Goal: Information Seeking & Learning: Check status

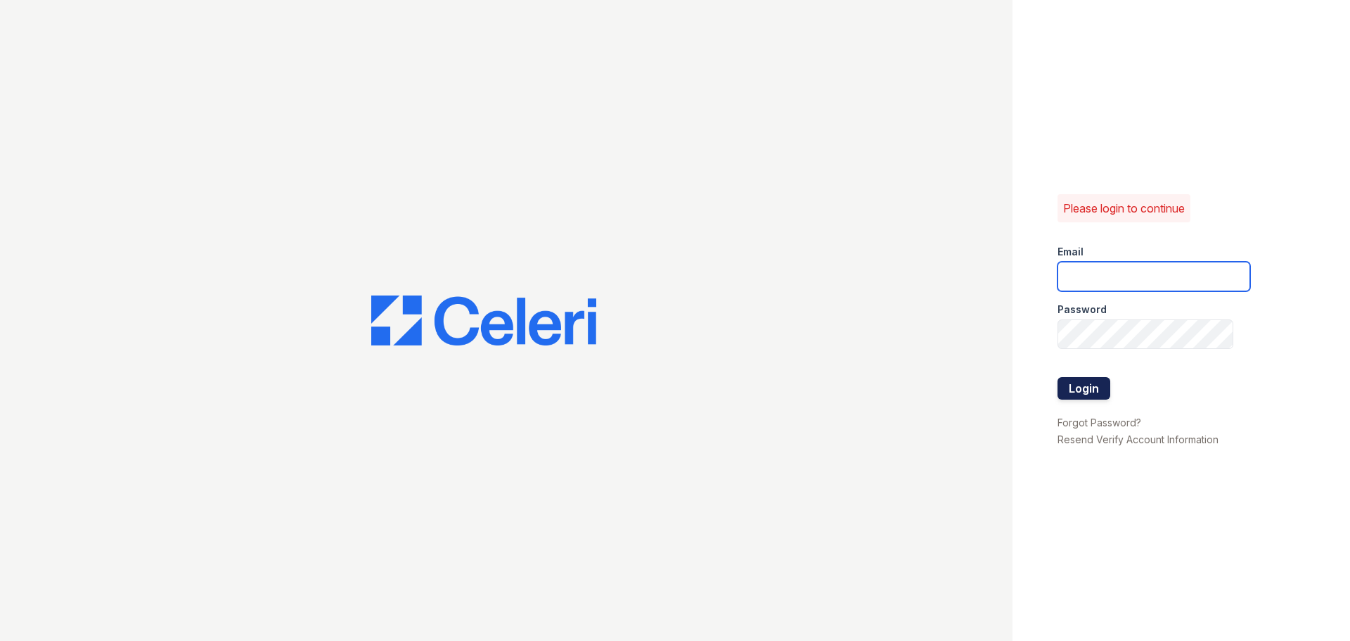
type input "greenwood1@cafmanagement.com"
click at [1104, 389] on button "Login" at bounding box center [1084, 388] width 53 height 23
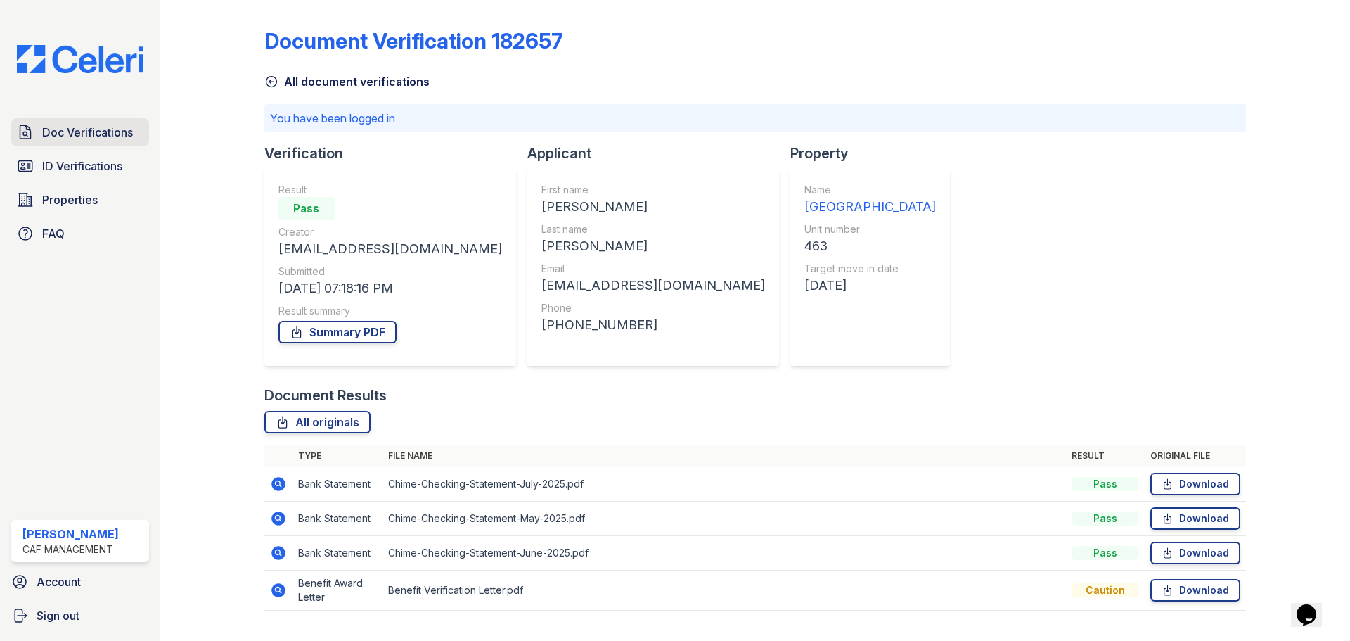
click at [89, 121] on link "Doc Verifications" at bounding box center [80, 132] width 138 height 28
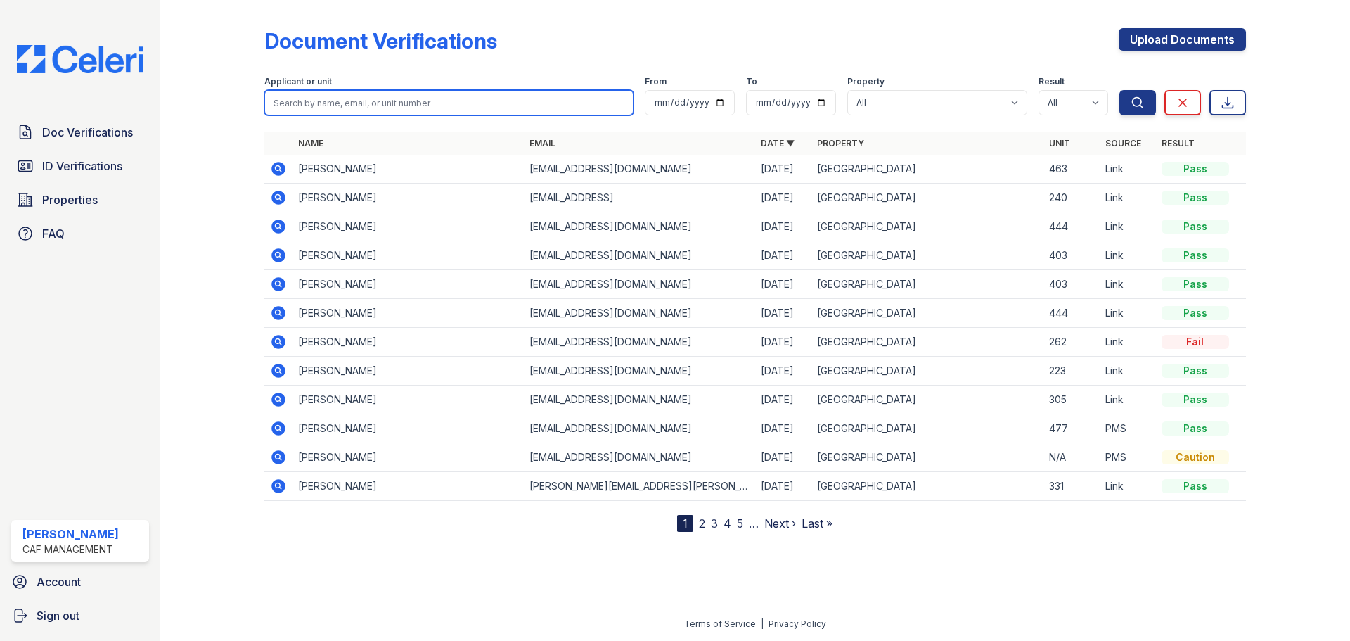
click at [413, 107] on input "search" at bounding box center [448, 102] width 369 height 25
paste input "Ibrahim, Jamal"
type input "Ibrahim, Jamal"
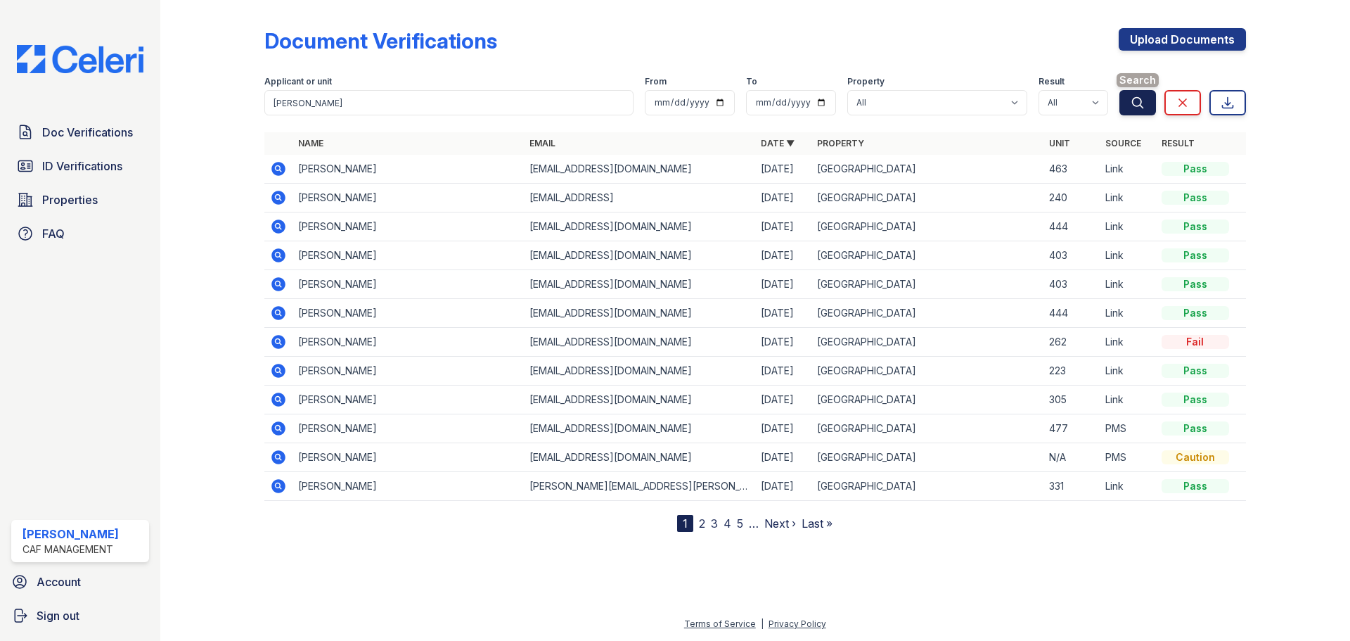
click at [1127, 104] on button "Search" at bounding box center [1138, 102] width 37 height 25
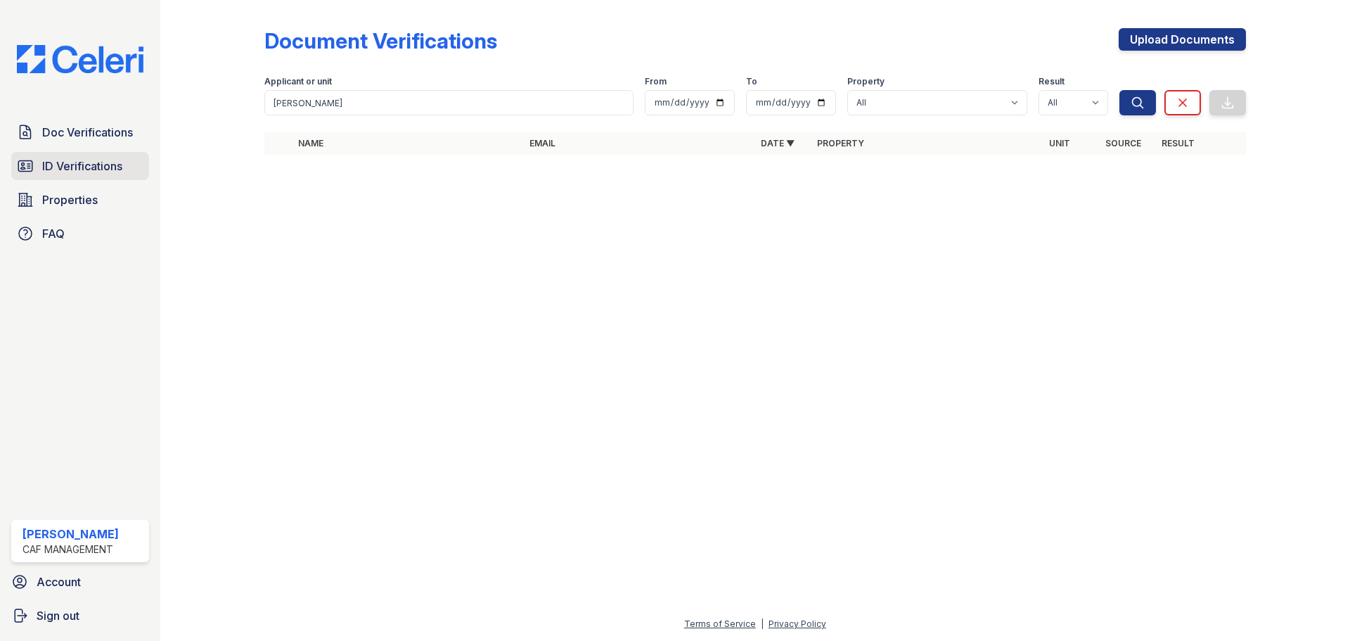
click at [87, 165] on span "ID Verifications" at bounding box center [82, 166] width 80 height 17
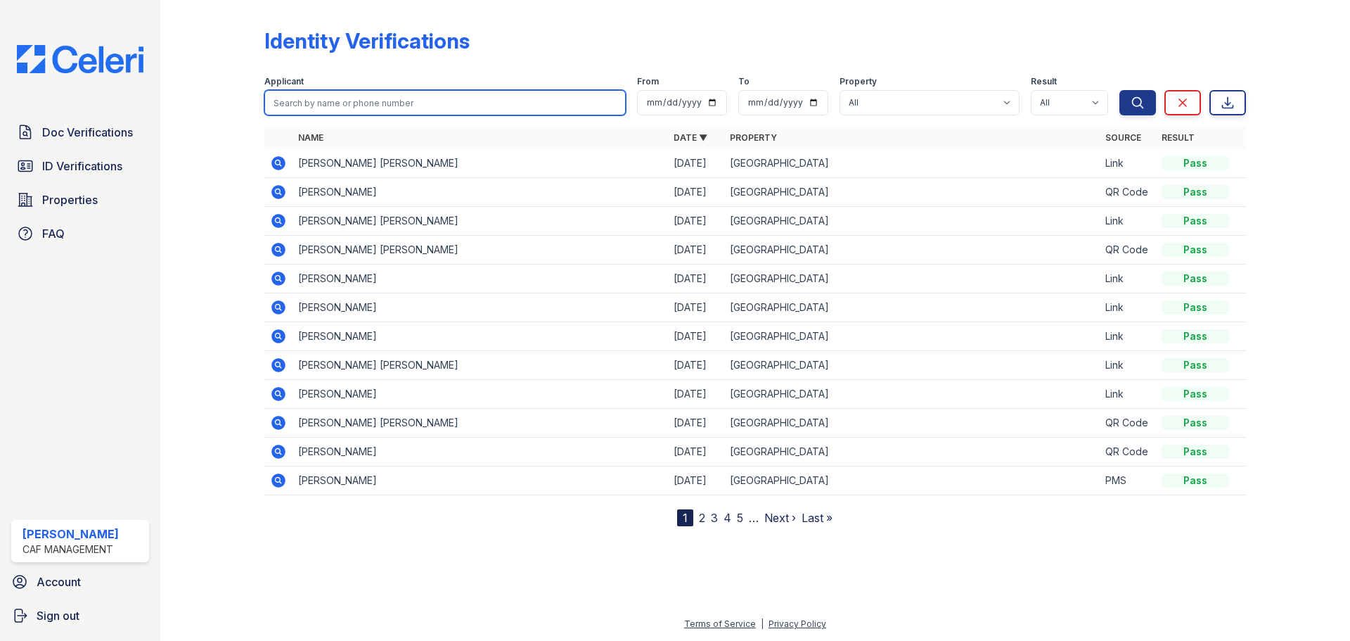
click at [380, 98] on input "search" at bounding box center [445, 102] width 362 height 25
paste input "Ibrahim, Jamal"
type input "Ibrahim, Jamal"
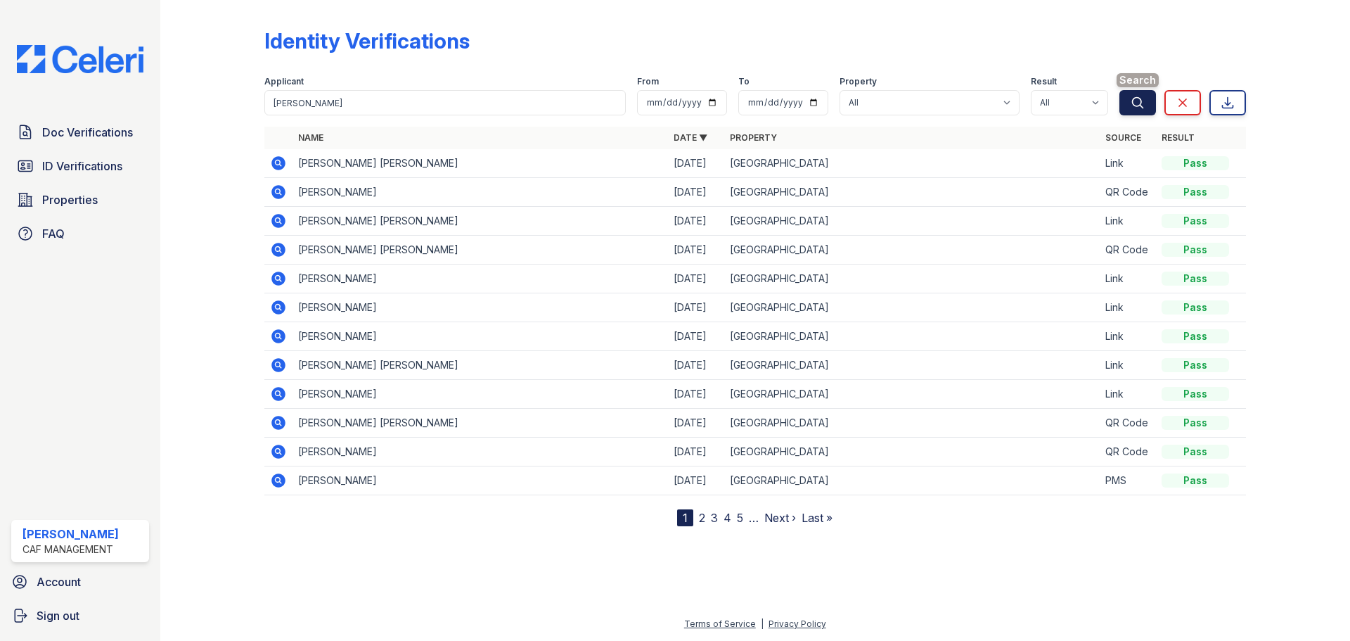
click at [1130, 105] on button "Search" at bounding box center [1138, 102] width 37 height 25
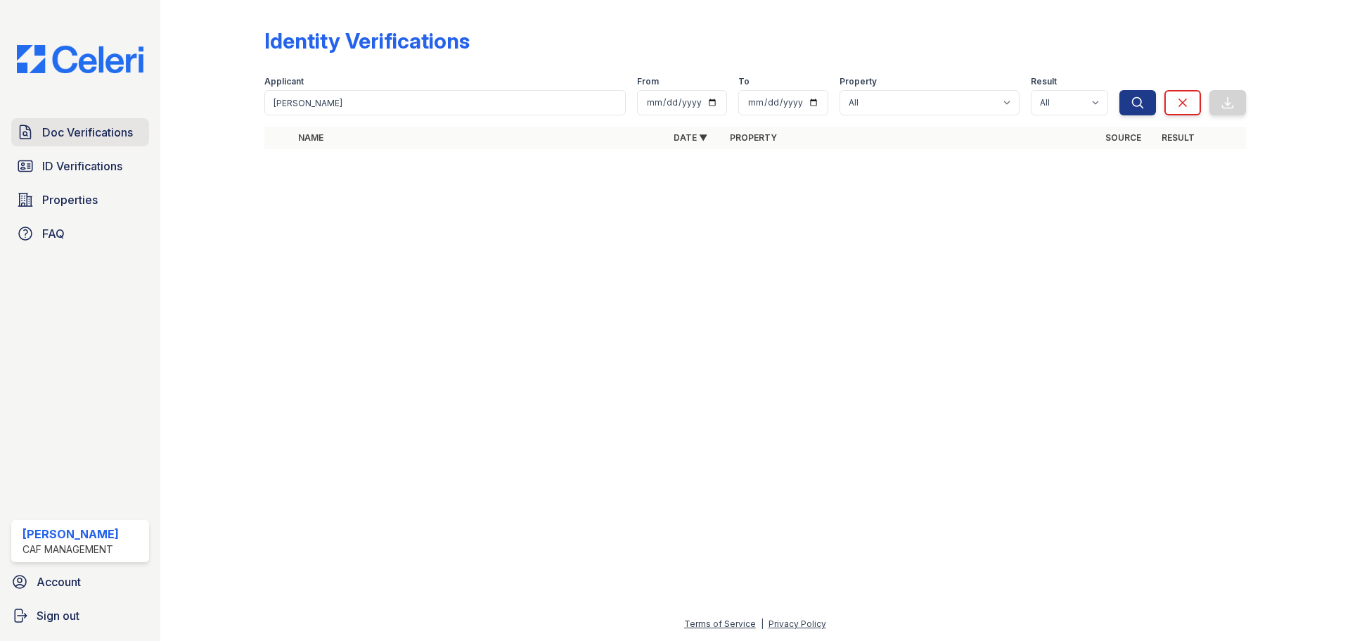
click at [80, 139] on span "Doc Verifications" at bounding box center [87, 132] width 91 height 17
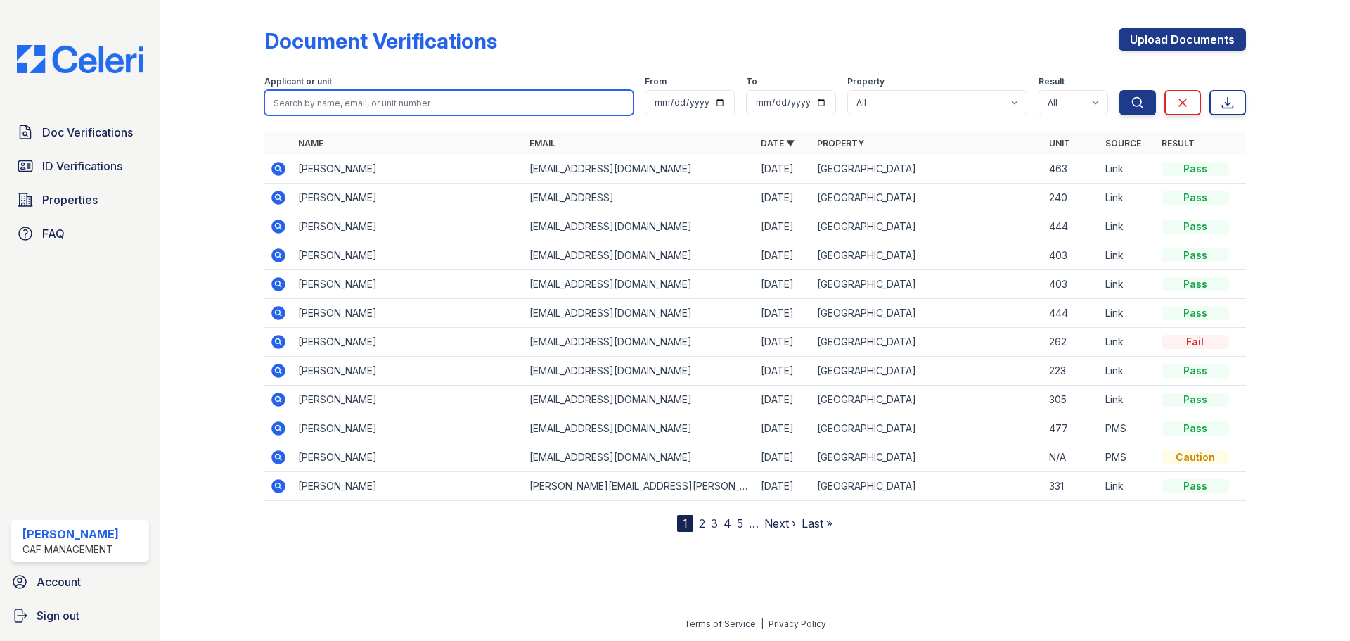
click at [439, 97] on input "search" at bounding box center [448, 102] width 369 height 25
type input "Jamal"
click at [1120, 90] on button "Search" at bounding box center [1138, 102] width 37 height 25
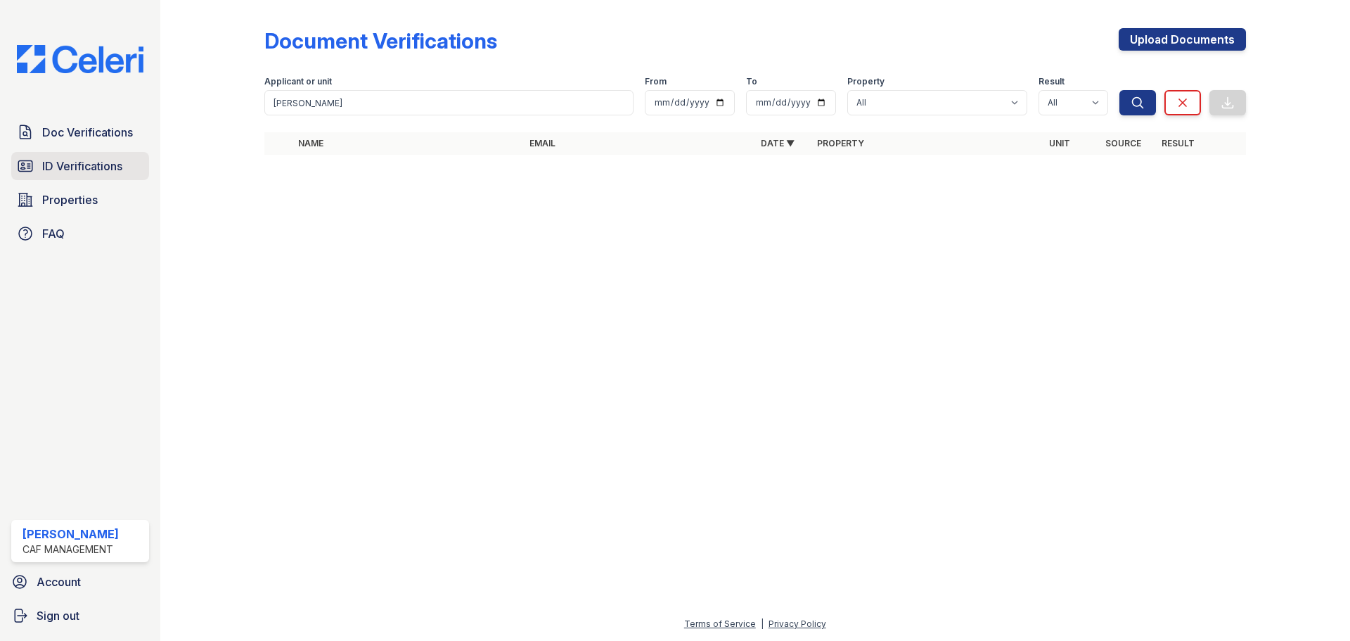
click at [115, 167] on span "ID Verifications" at bounding box center [82, 166] width 80 height 17
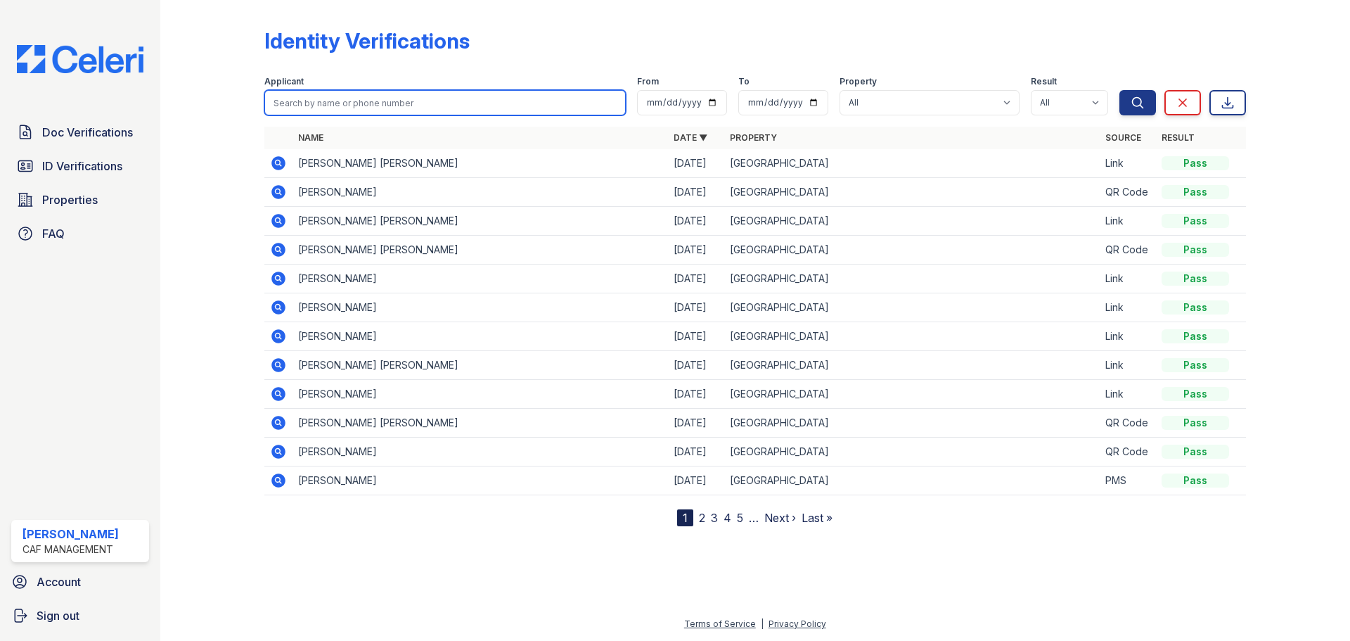
click at [328, 108] on input "search" at bounding box center [445, 102] width 362 height 25
type input "Jamal"
click at [1120, 90] on button "Search" at bounding box center [1138, 102] width 37 height 25
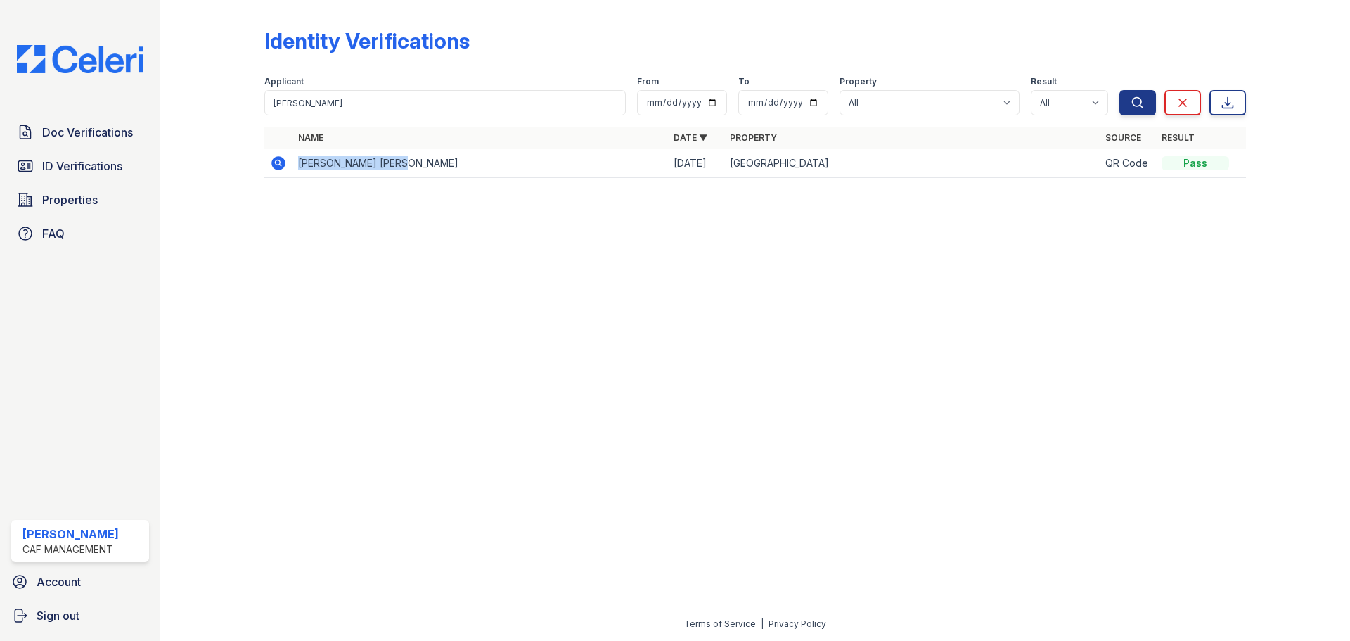
drag, startPoint x: 300, startPoint y: 163, endPoint x: 411, endPoint y: 160, distance: 111.2
click at [411, 160] on td "JAMAL YUSUF IBRAHIM" at bounding box center [481, 163] width 376 height 29
copy td "JAMAL YUSUF IBRAHIM"
click at [89, 130] on span "Doc Verifications" at bounding box center [87, 132] width 91 height 17
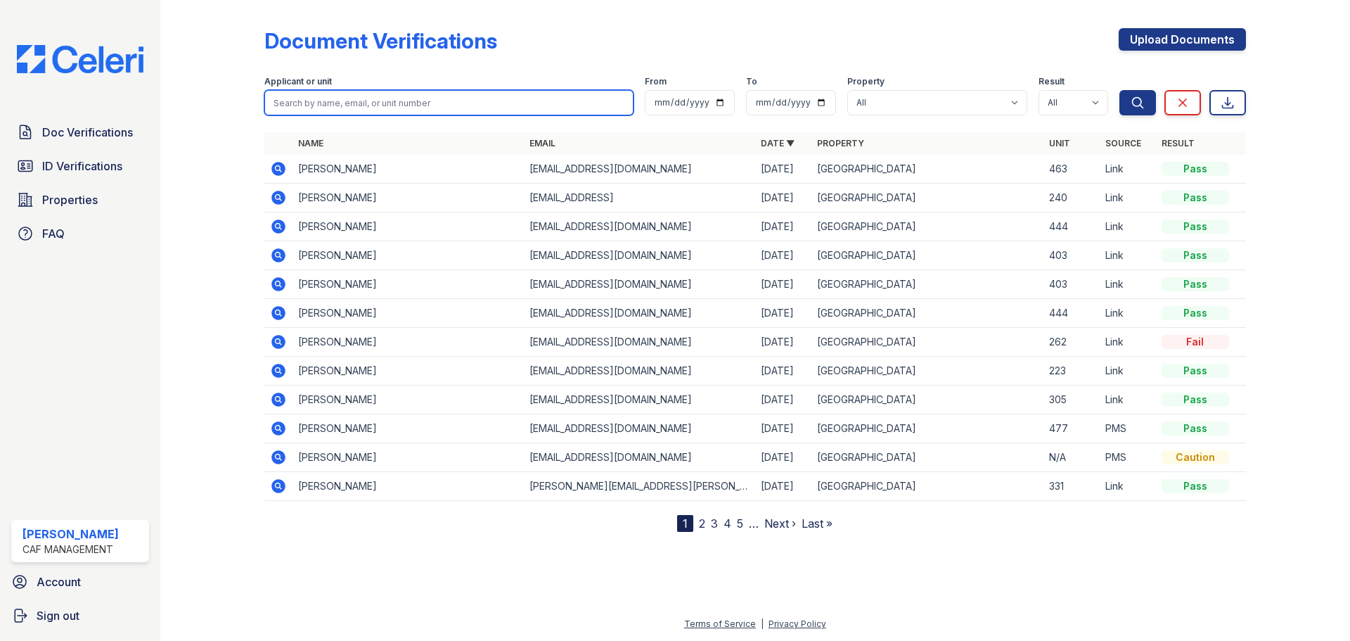
click at [338, 97] on input "search" at bounding box center [448, 102] width 369 height 25
paste input "JAMAL YUSUF IBRAHIM"
type input "JAMAL YUSUF IBRAHIM"
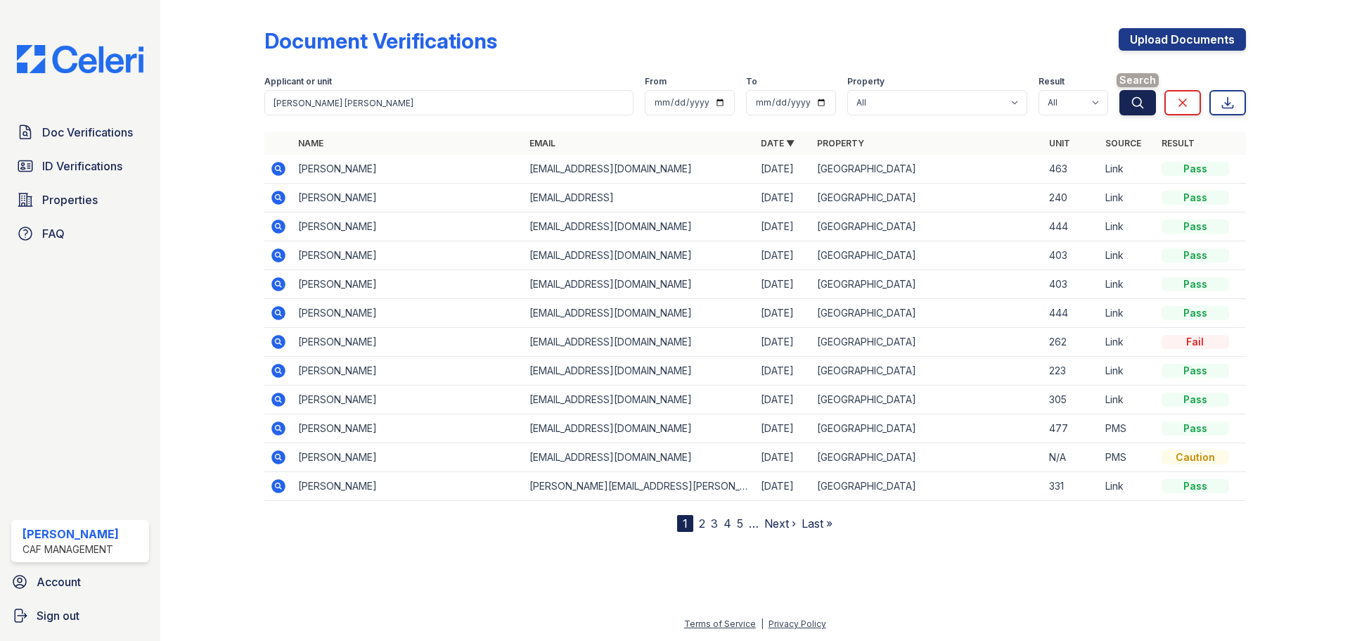
click at [1142, 105] on icon "submit" at bounding box center [1138, 103] width 14 height 14
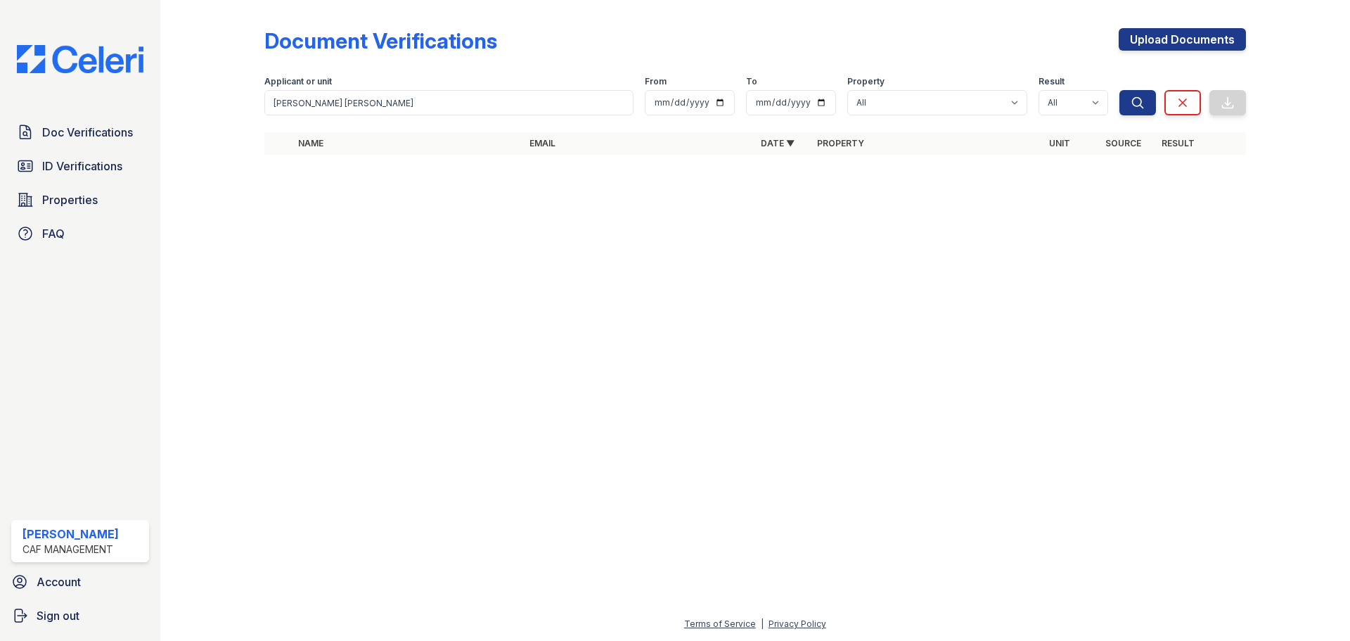
drag, startPoint x: 267, startPoint y: 271, endPoint x: 225, endPoint y: 146, distance: 131.4
click at [266, 269] on div at bounding box center [755, 403] width 1145 height 424
click at [86, 131] on span "Doc Verifications" at bounding box center [87, 132] width 91 height 17
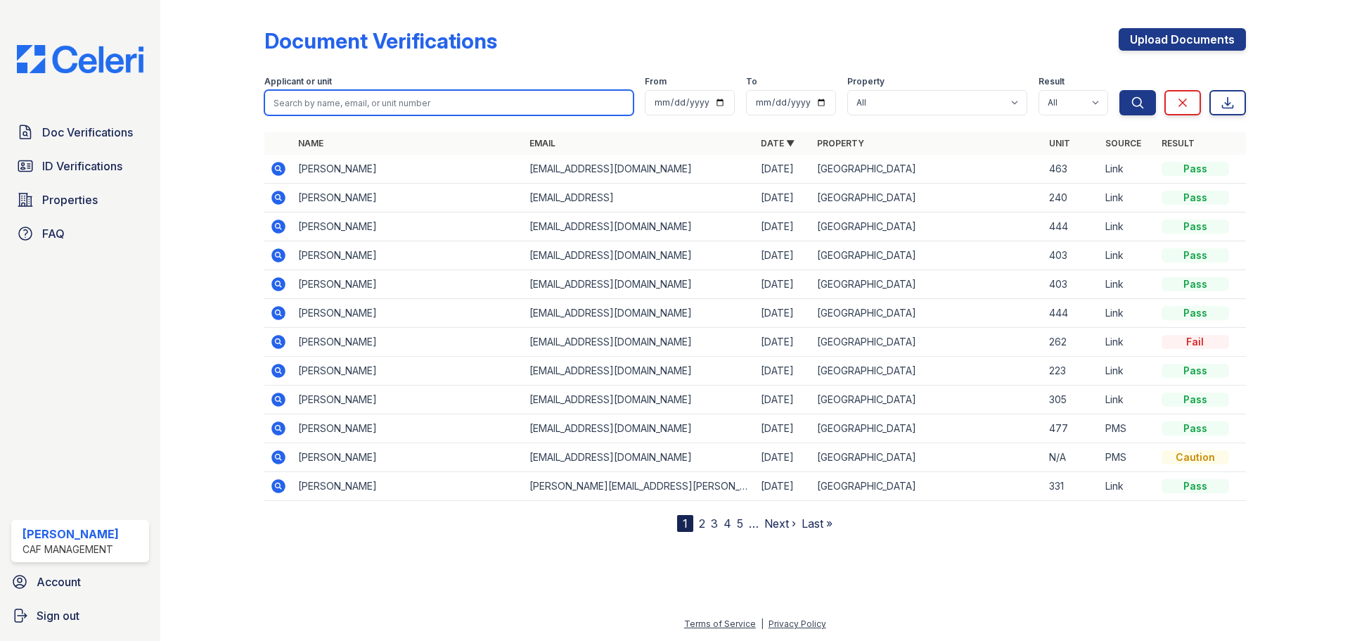
click at [392, 104] on input "search" at bounding box center [448, 102] width 369 height 25
type input "eric dupus"
click at [1120, 90] on button "Search" at bounding box center [1138, 102] width 37 height 25
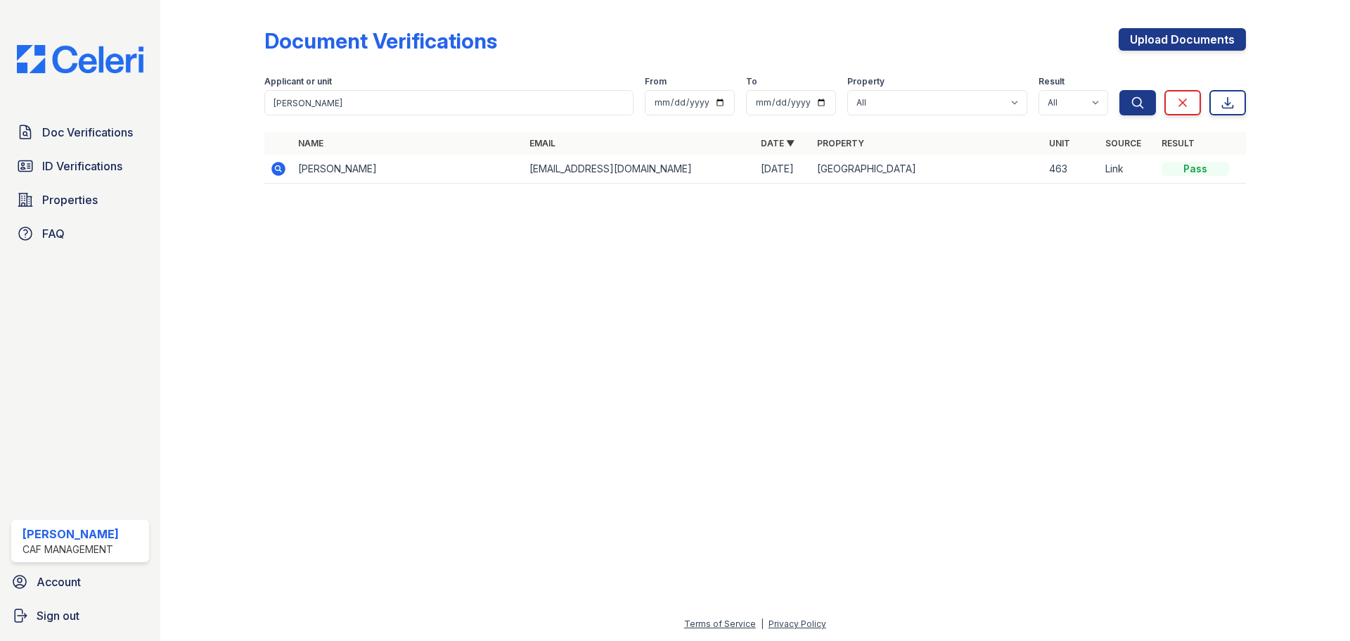
click at [277, 170] on icon at bounding box center [278, 168] width 17 height 17
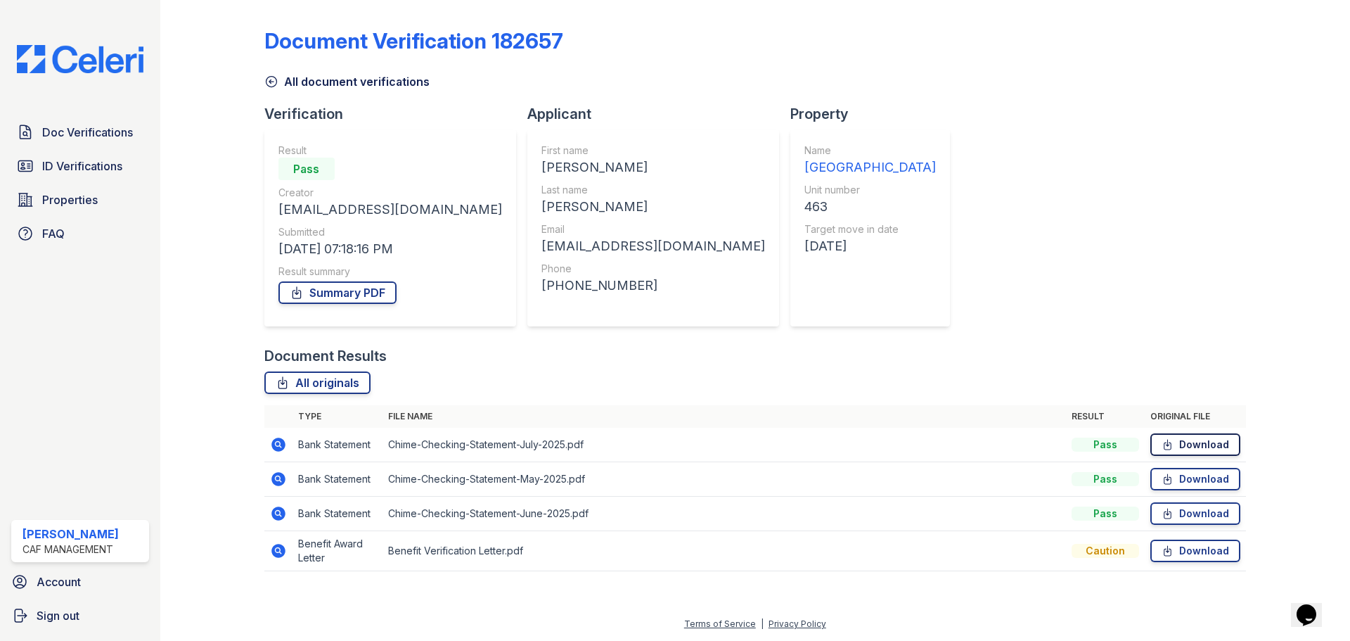
click at [1170, 441] on icon at bounding box center [1168, 444] width 12 height 14
click at [277, 480] on icon at bounding box center [278, 478] width 4 height 4
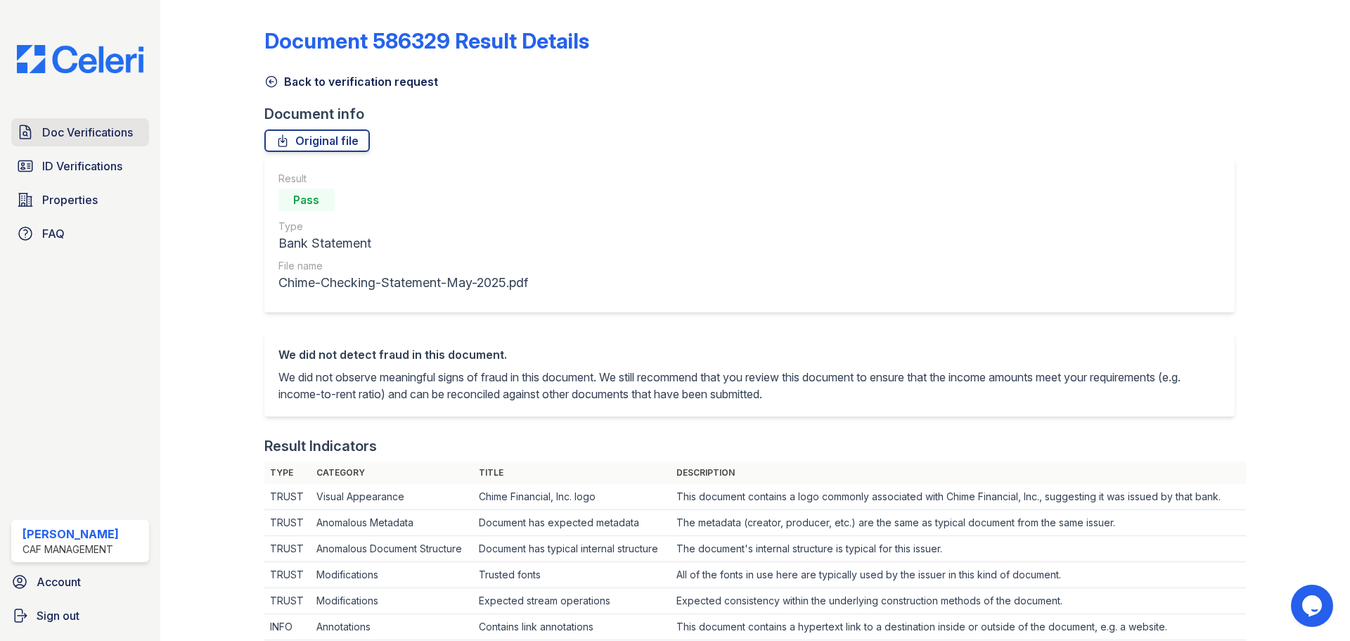
click at [70, 136] on span "Doc Verifications" at bounding box center [87, 132] width 91 height 17
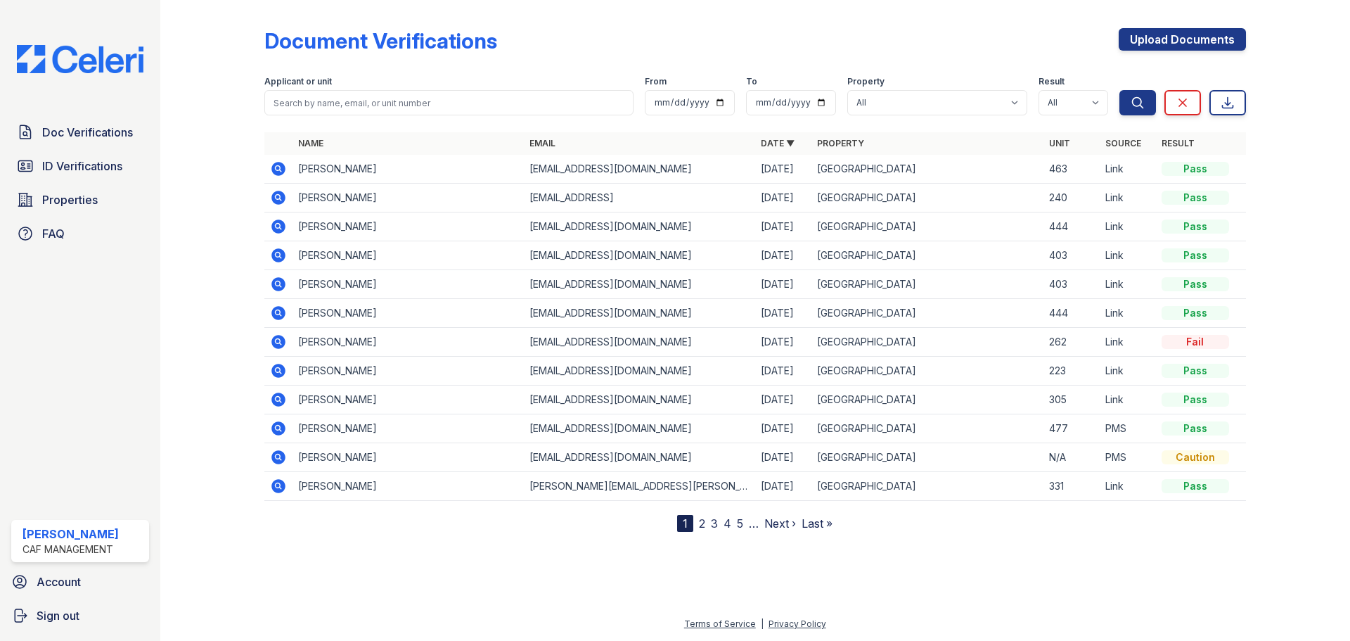
click at [281, 167] on icon at bounding box center [278, 169] width 14 height 14
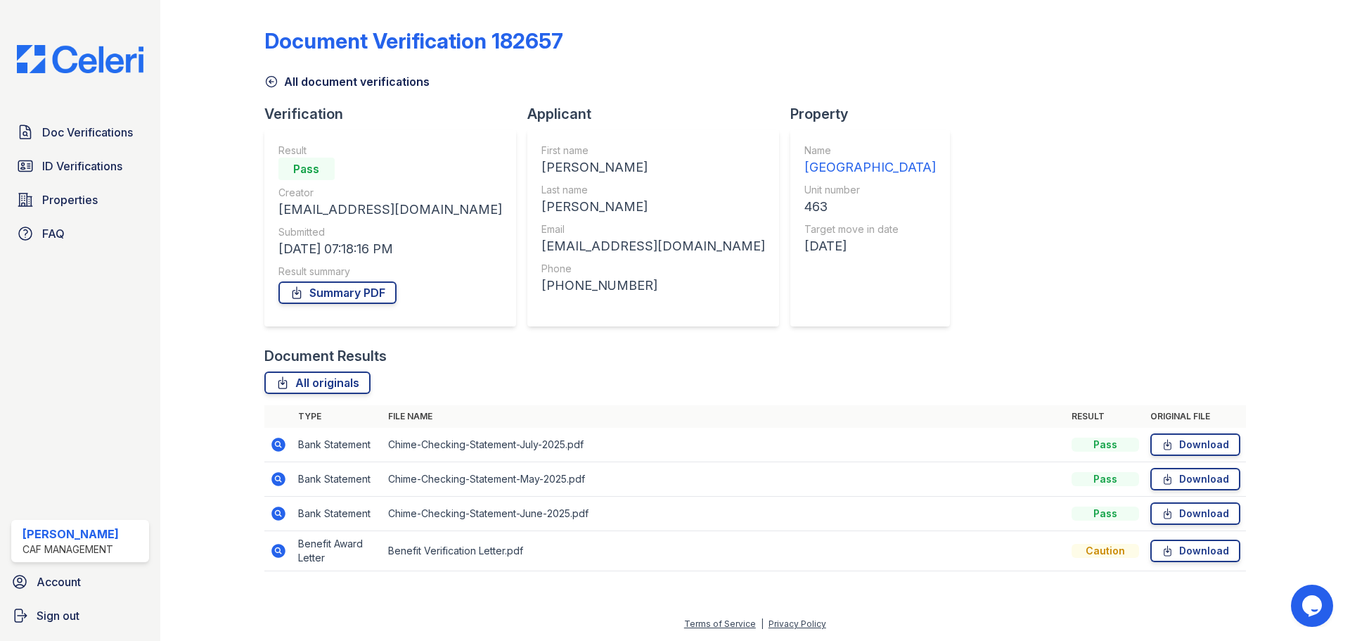
click at [271, 506] on icon at bounding box center [278, 513] width 17 height 17
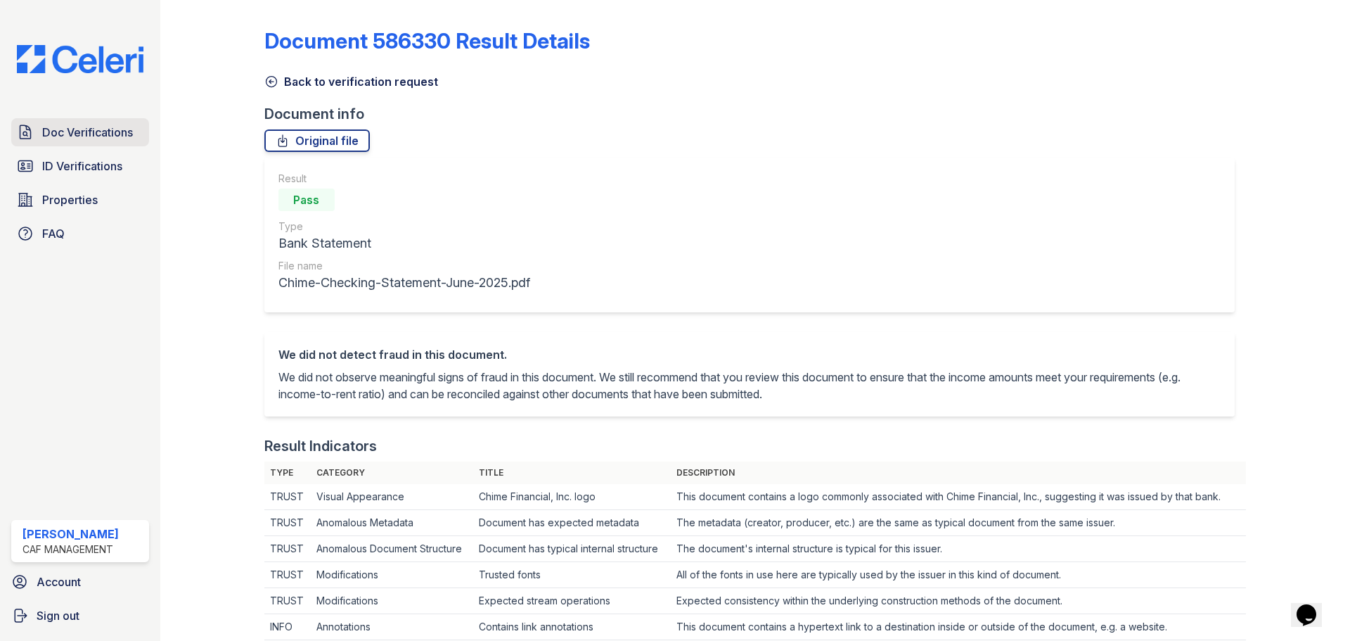
click at [72, 132] on span "Doc Verifications" at bounding box center [87, 132] width 91 height 17
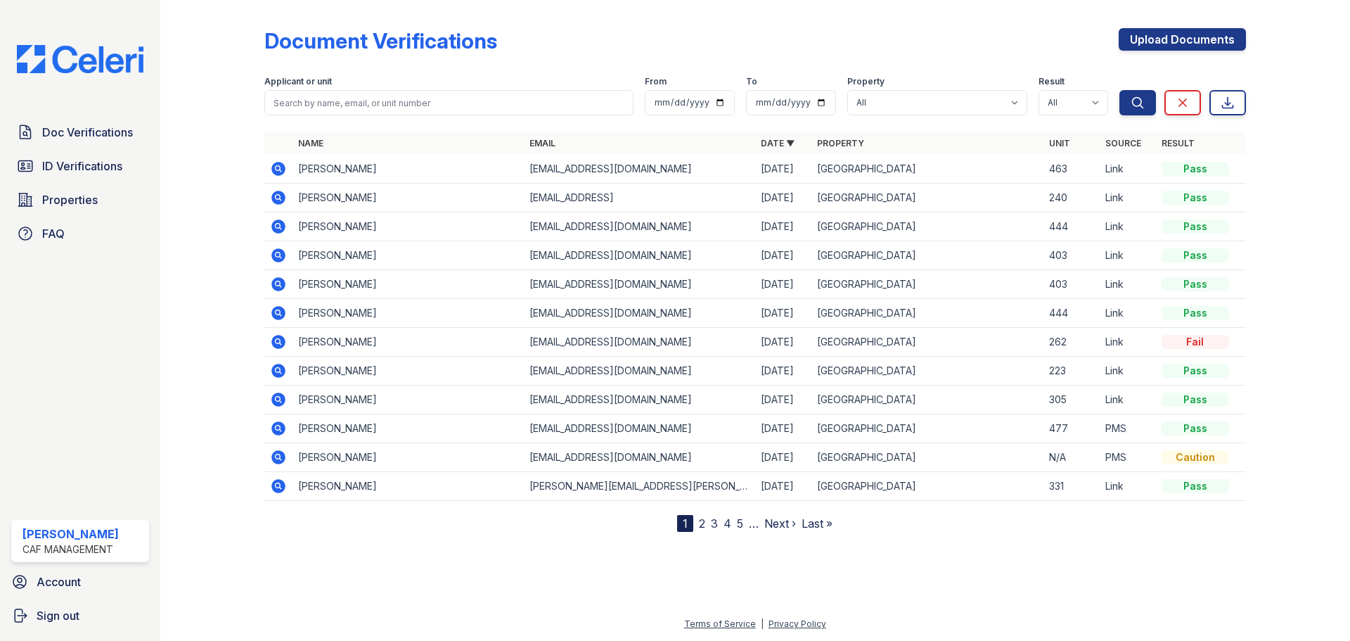
click at [280, 170] on icon at bounding box center [278, 168] width 17 height 17
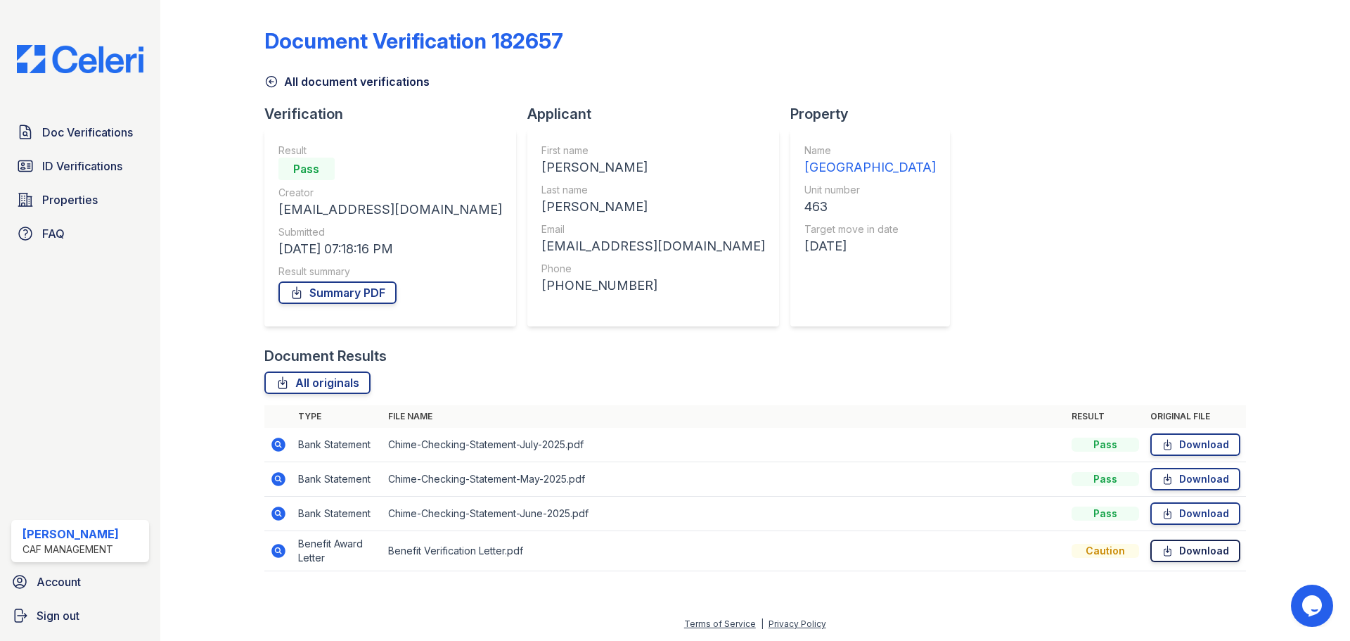
click at [1191, 549] on link "Download" at bounding box center [1196, 550] width 90 height 23
click at [350, 296] on link "Summary PDF" at bounding box center [338, 292] width 118 height 23
click at [100, 168] on span "ID Verifications" at bounding box center [82, 166] width 80 height 17
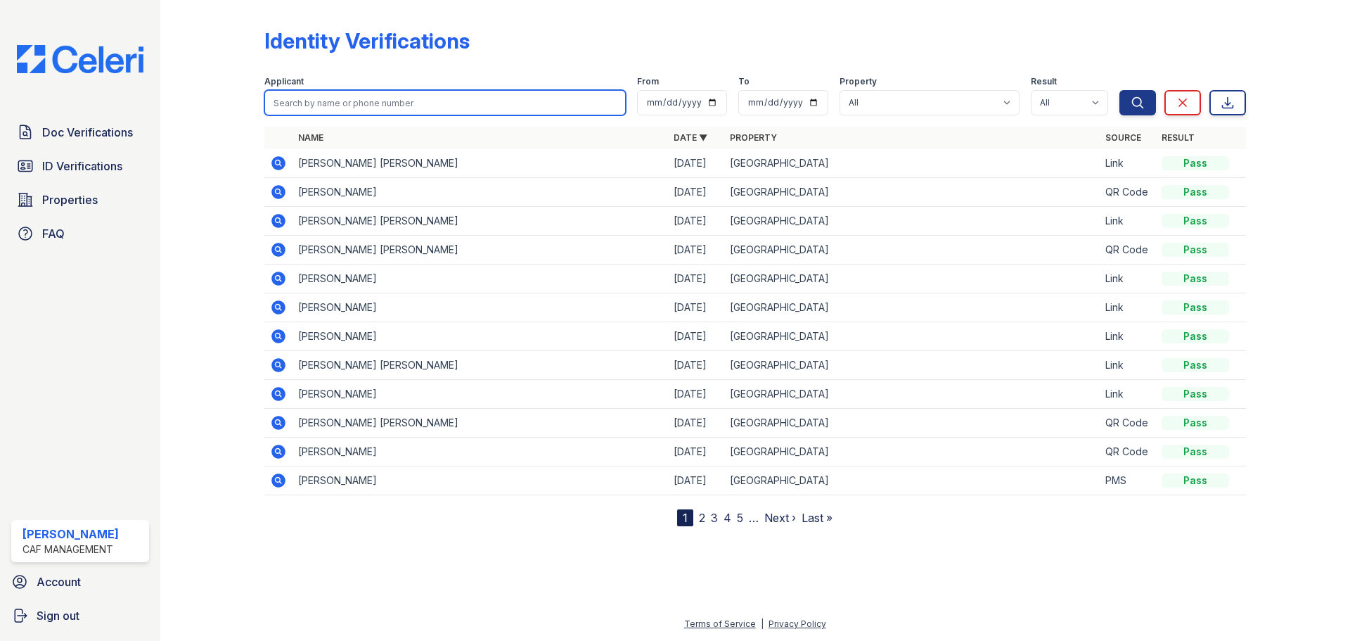
click at [380, 103] on input "search" at bounding box center [445, 102] width 362 height 25
type input "eric"
click at [1120, 90] on button "Search" at bounding box center [1138, 102] width 37 height 25
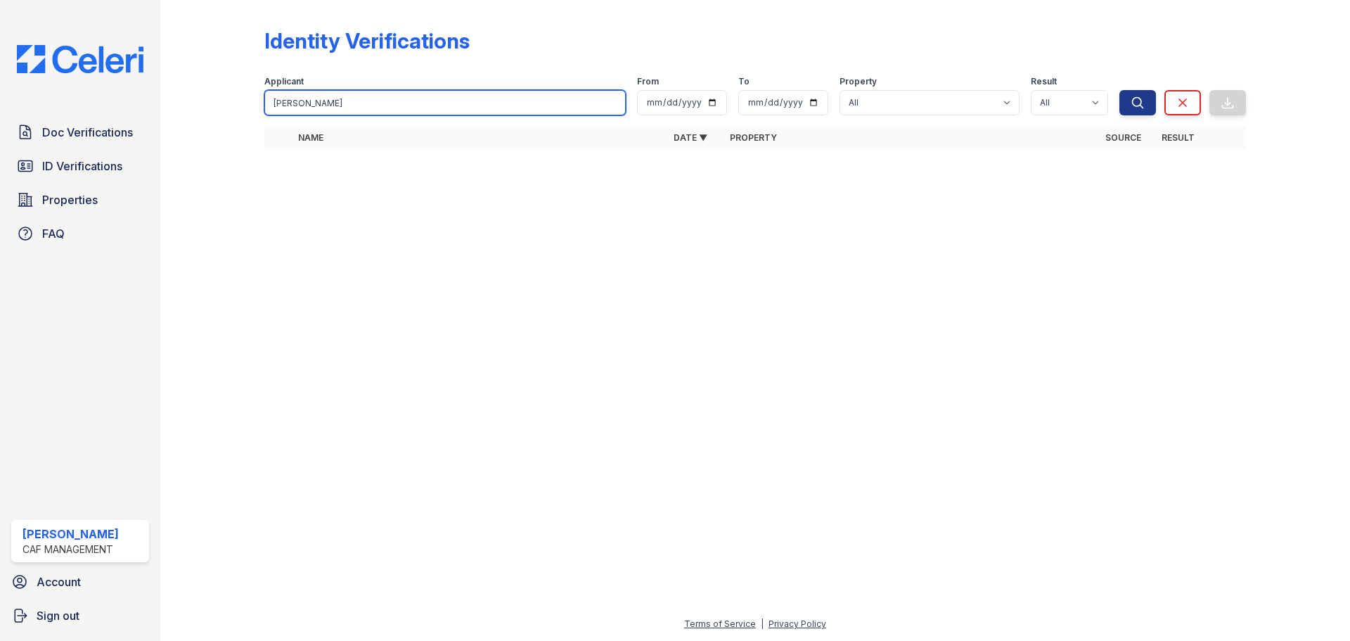
click at [368, 101] on input "eric" at bounding box center [445, 102] width 362 height 25
click at [345, 91] on div "Applicant eric" at bounding box center [445, 95] width 362 height 39
click at [345, 96] on input "eric" at bounding box center [445, 102] width 362 height 25
type input "e"
paste input "Dupus, Eric"
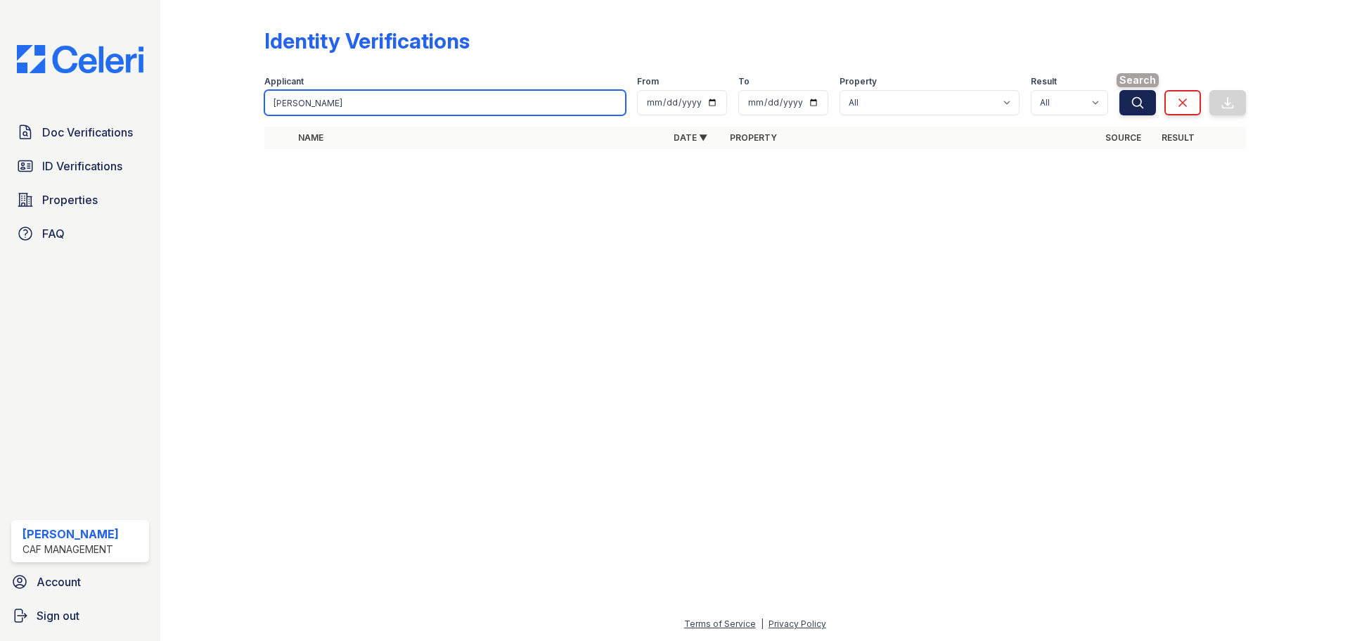
type input "Dupus, Eric"
click at [1127, 103] on button "Search" at bounding box center [1138, 102] width 37 height 25
click at [1134, 103] on icon "submit" at bounding box center [1138, 103] width 14 height 14
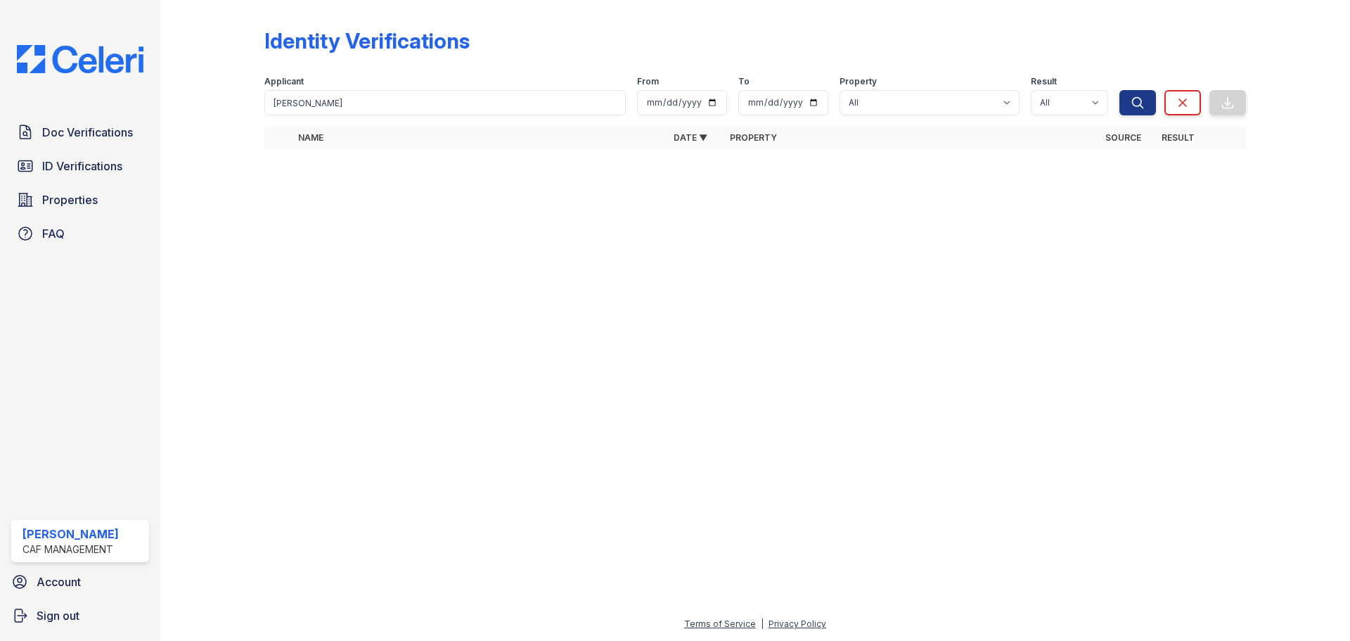
click at [1134, 103] on icon "submit" at bounding box center [1138, 103] width 14 height 14
click at [380, 102] on input "Dupus, Eric" at bounding box center [445, 102] width 362 height 25
click at [1141, 108] on icon "submit" at bounding box center [1138, 103] width 14 height 14
click at [87, 165] on span "ID Verifications" at bounding box center [82, 166] width 80 height 17
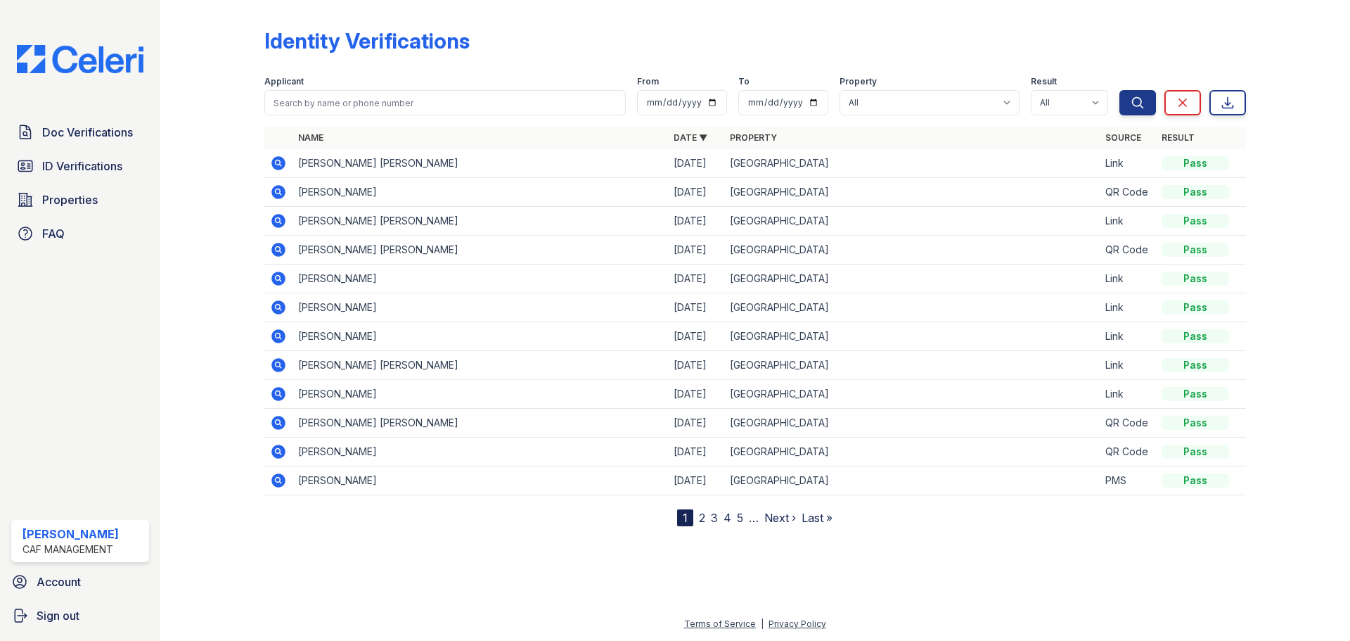
click at [87, 165] on span "ID Verifications" at bounding box center [82, 166] width 80 height 17
click at [323, 98] on input "search" at bounding box center [445, 102] width 362 height 25
paste input "Dupus, Eric"
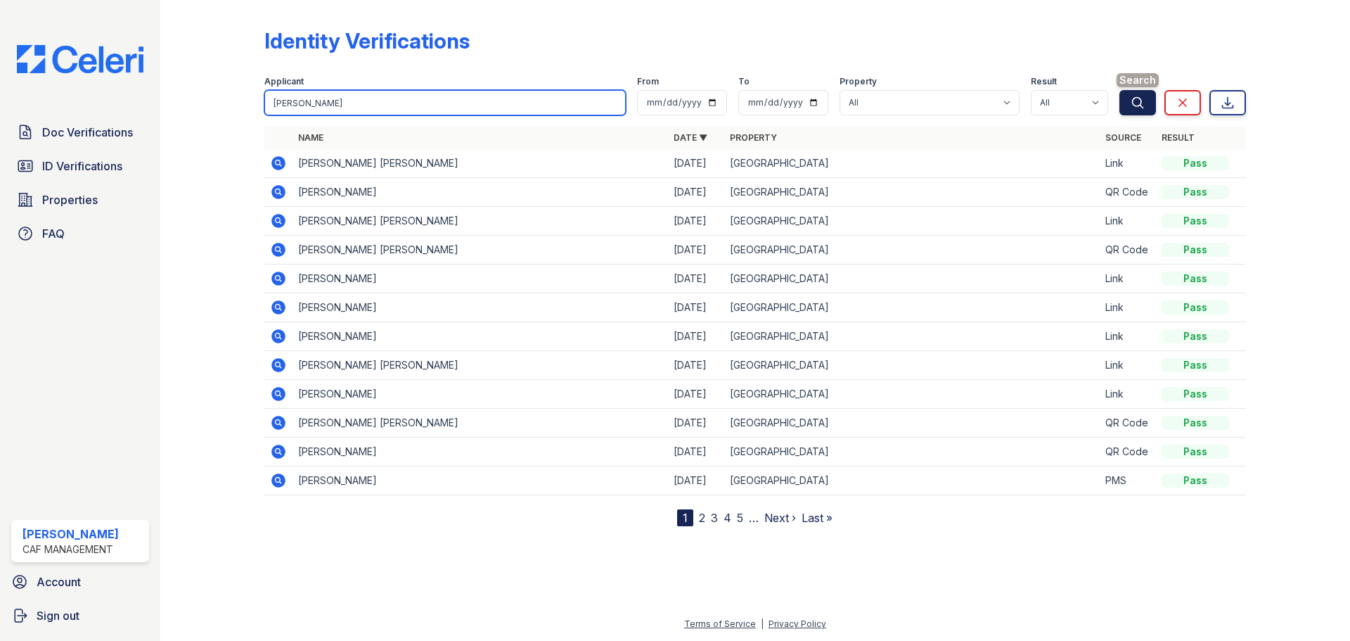
type input "Dupus, Eric"
click at [1140, 102] on icon "submit" at bounding box center [1138, 103] width 14 height 14
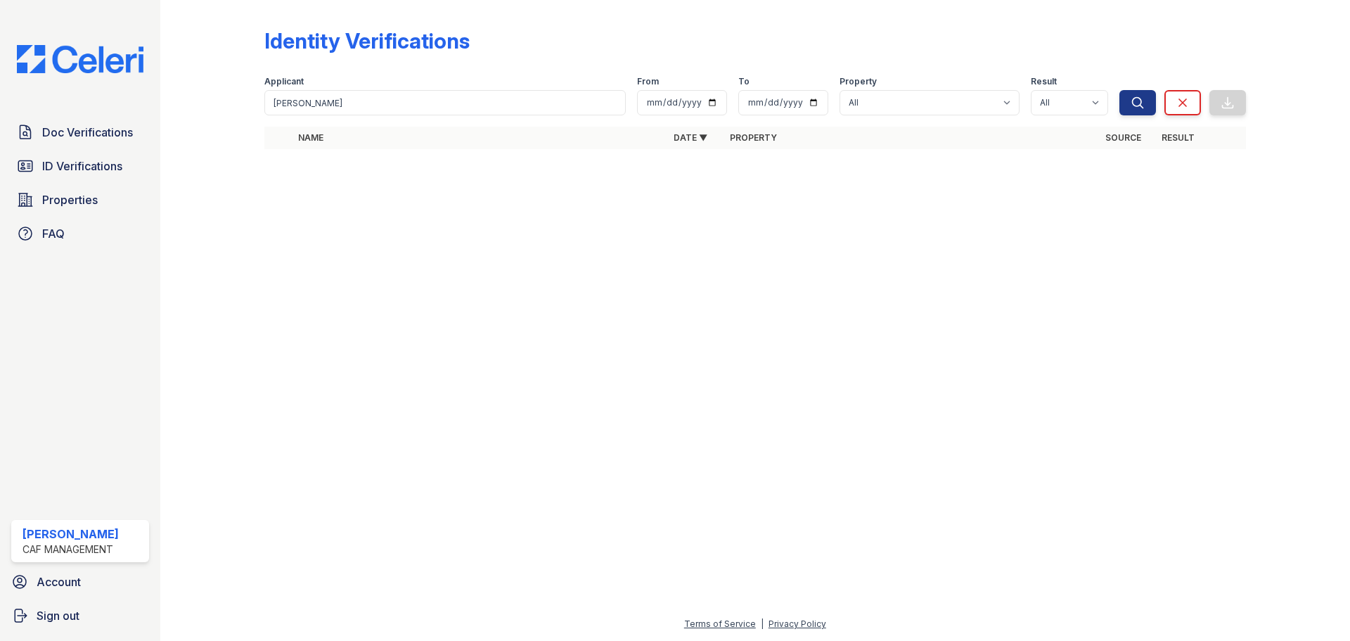
drag, startPoint x: 274, startPoint y: 241, endPoint x: 149, endPoint y: 126, distance: 169.7
click at [224, 203] on div at bounding box center [755, 401] width 1145 height 430
click at [91, 130] on span "Doc Verifications" at bounding box center [87, 132] width 91 height 17
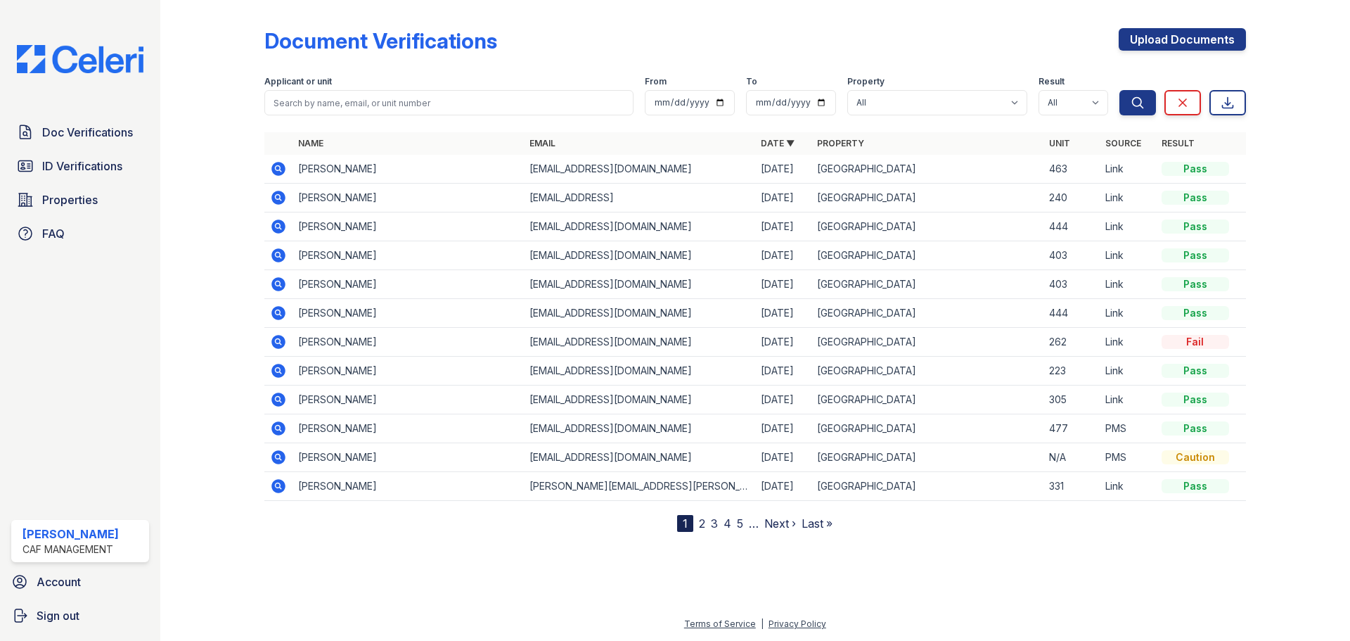
click at [62, 167] on span "ID Verifications" at bounding box center [82, 166] width 80 height 17
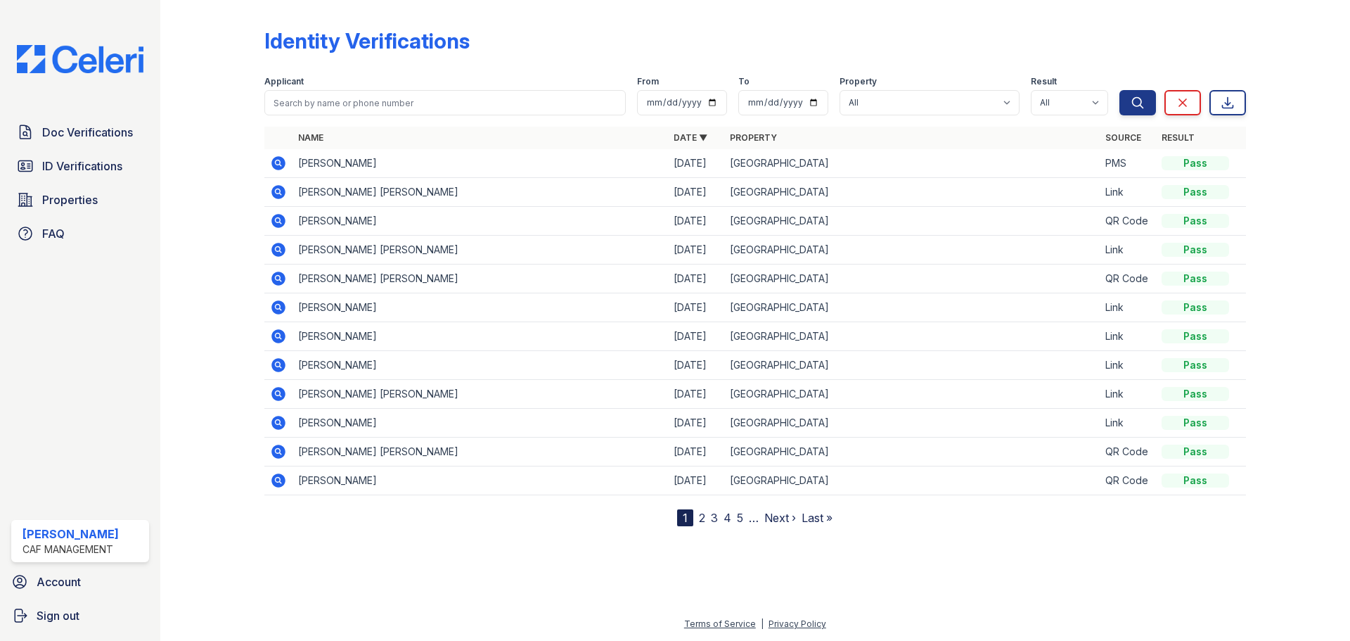
click at [281, 162] on icon at bounding box center [278, 163] width 14 height 14
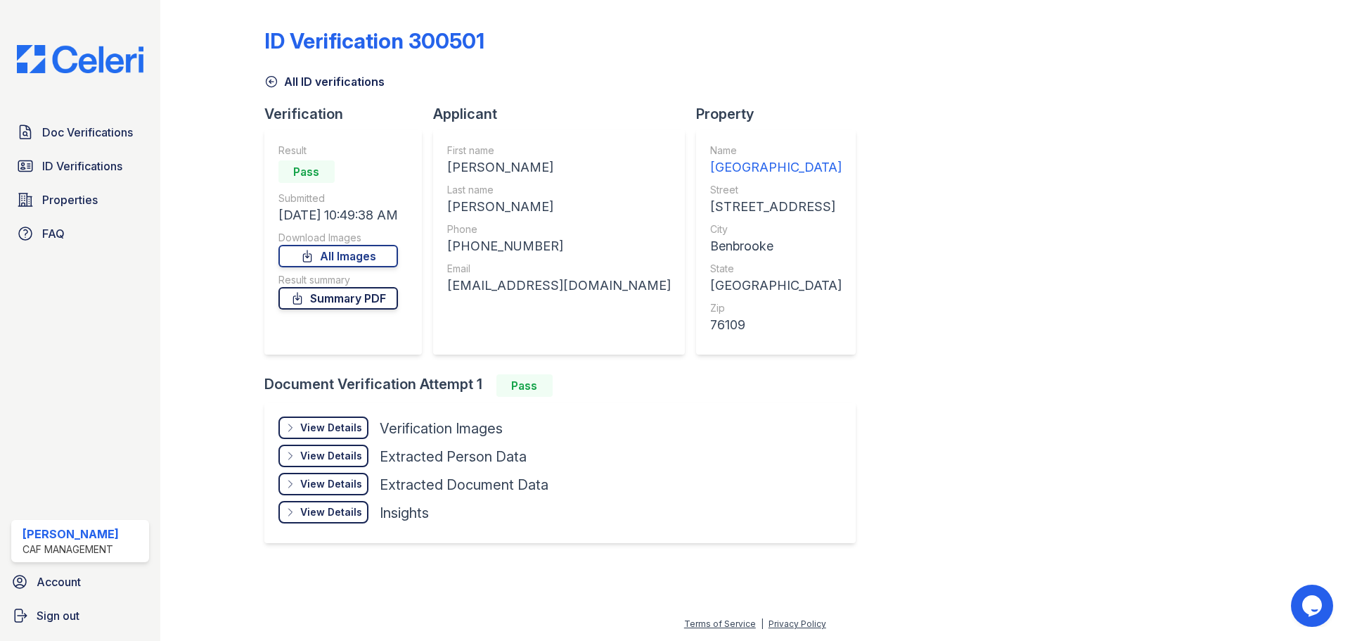
click at [390, 298] on link "Summary PDF" at bounding box center [339, 298] width 120 height 23
click at [335, 256] on link "All Images" at bounding box center [339, 256] width 120 height 23
click at [69, 203] on span "Properties" at bounding box center [70, 199] width 56 height 17
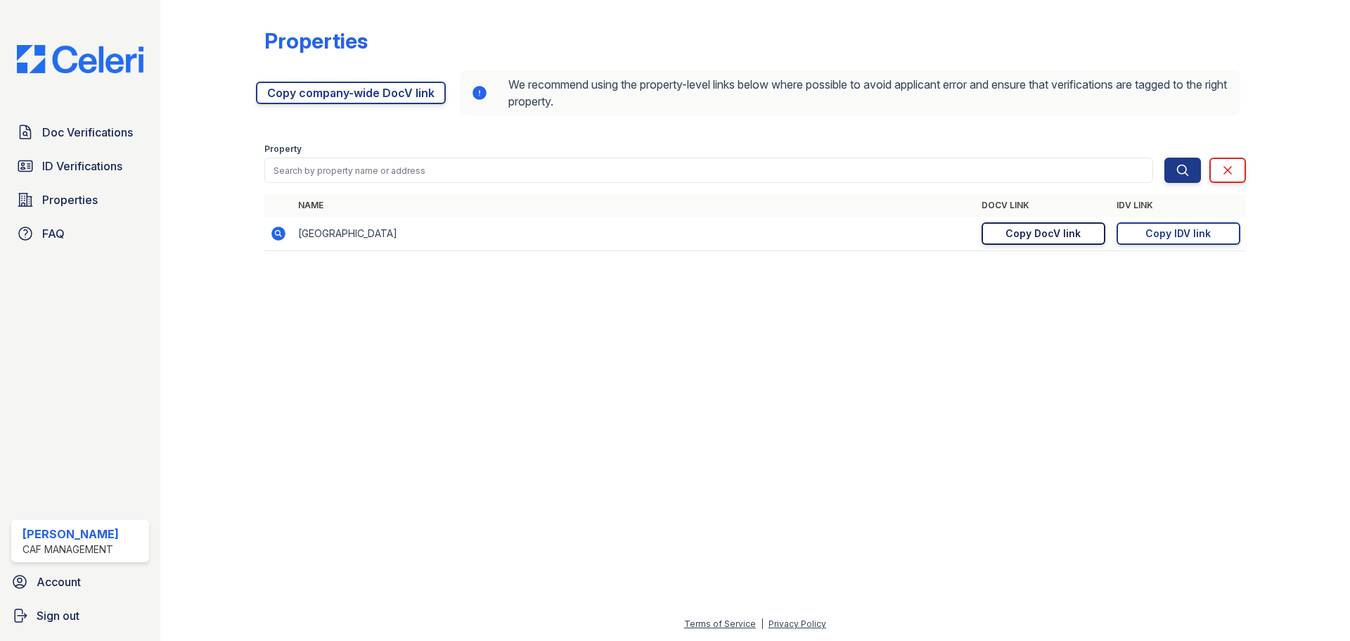
click at [1056, 234] on div "Copy DocV link" at bounding box center [1043, 233] width 75 height 14
click at [87, 128] on span "Doc Verifications" at bounding box center [87, 132] width 91 height 17
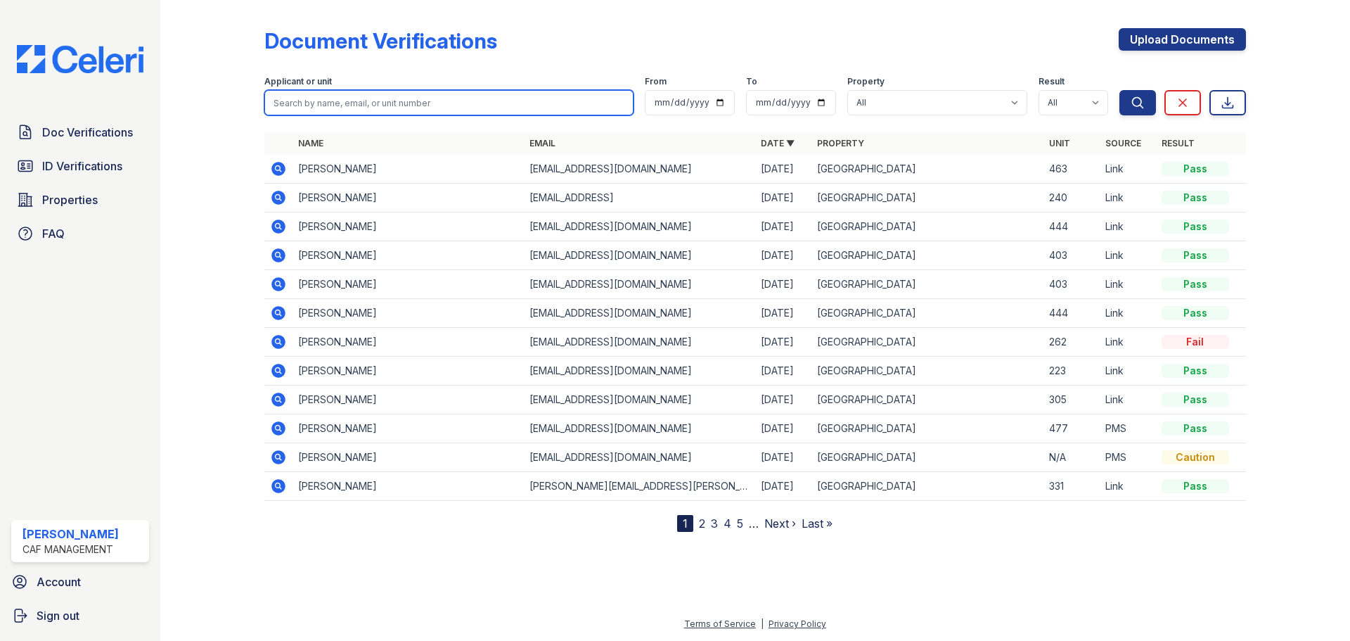
drag, startPoint x: 443, startPoint y: 92, endPoint x: 440, endPoint y: 99, distance: 7.9
click at [440, 98] on input "search" at bounding box center [448, 102] width 369 height 25
paste input "Ibrahim, Jamal"
type input "Ibrahim, Jamal"
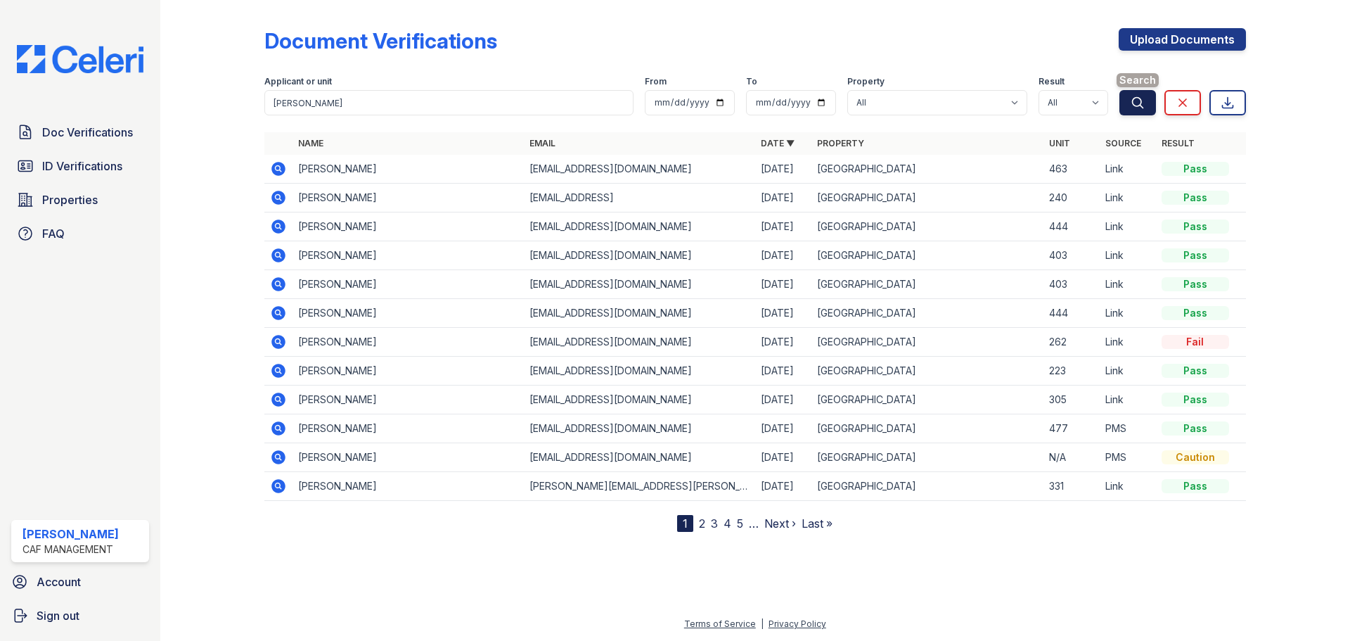
click at [1140, 110] on button "Search" at bounding box center [1138, 102] width 37 height 25
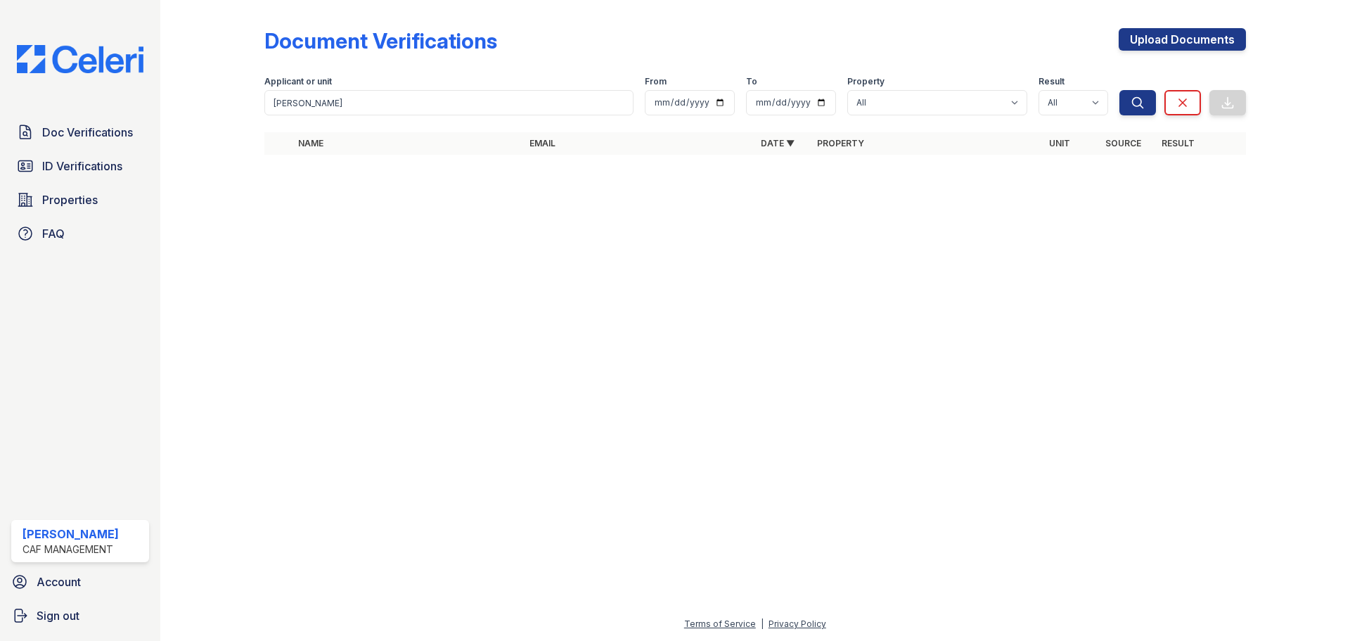
drag, startPoint x: 360, startPoint y: 285, endPoint x: 344, endPoint y: 249, distance: 39.3
click at [355, 280] on div at bounding box center [755, 403] width 1145 height 424
click at [58, 206] on span "Properties" at bounding box center [70, 199] width 56 height 17
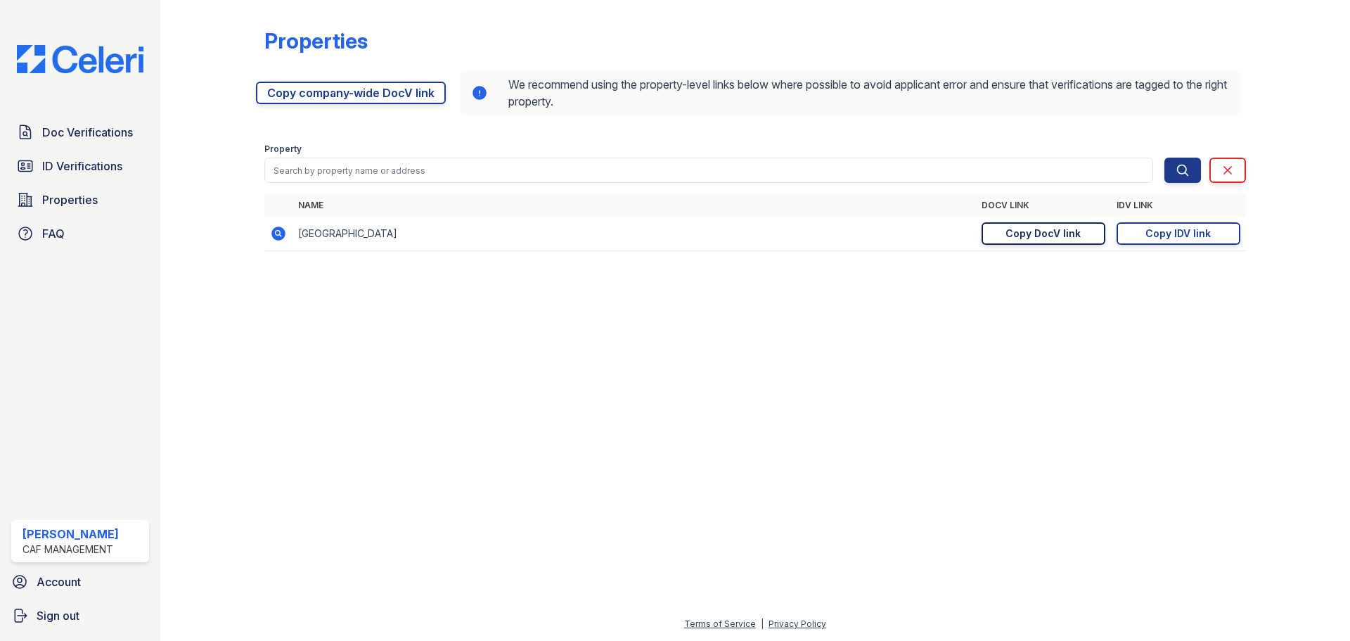
click at [1009, 234] on div "Copy DocV link" at bounding box center [1043, 233] width 75 height 14
click at [84, 133] on span "Doc Verifications" at bounding box center [87, 132] width 91 height 17
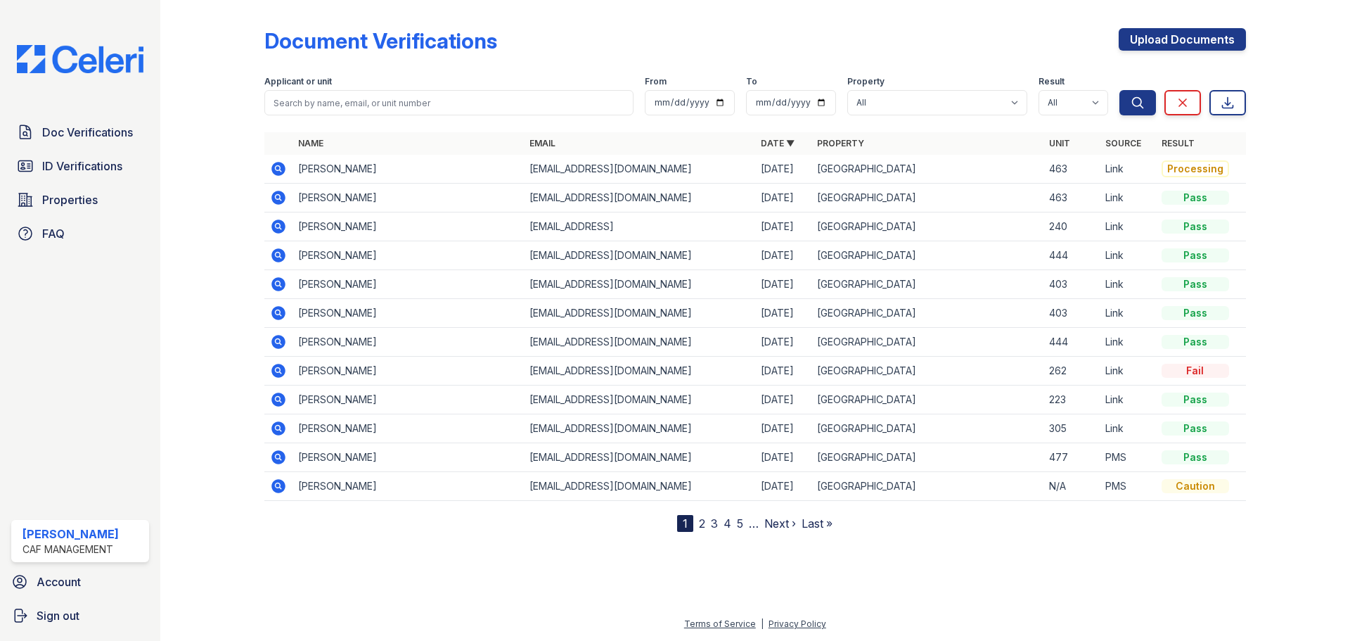
click at [281, 170] on icon at bounding box center [278, 169] width 14 height 14
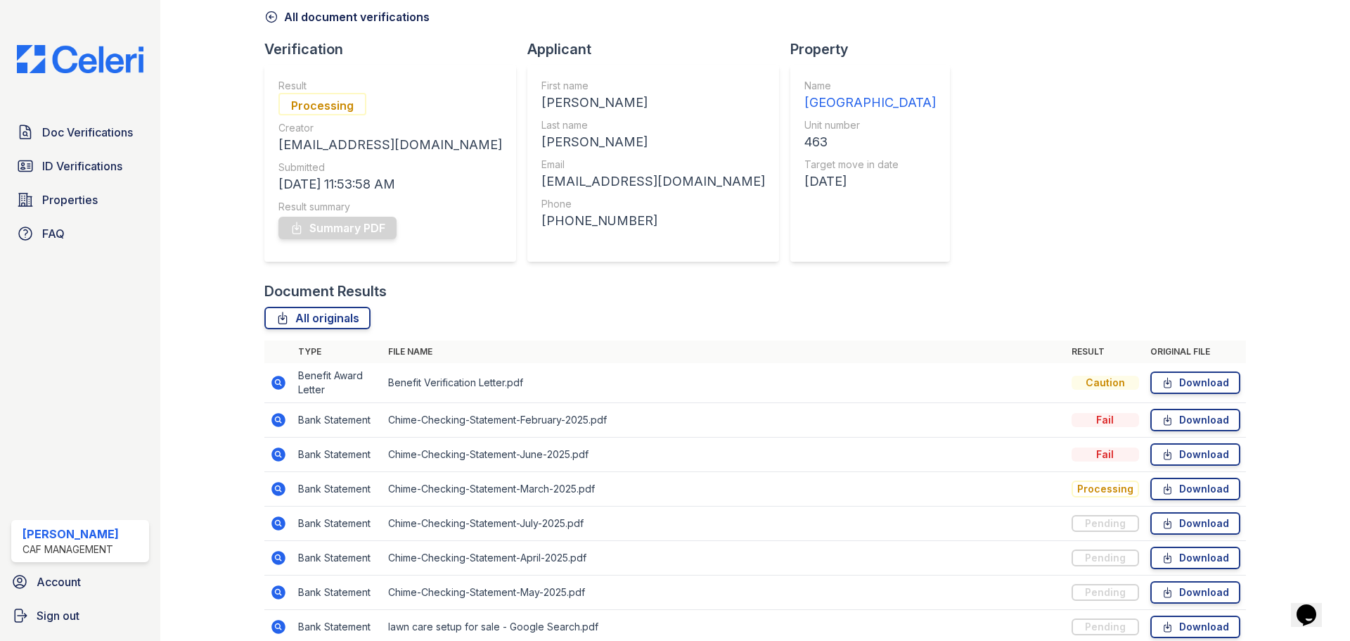
scroll to position [130, 0]
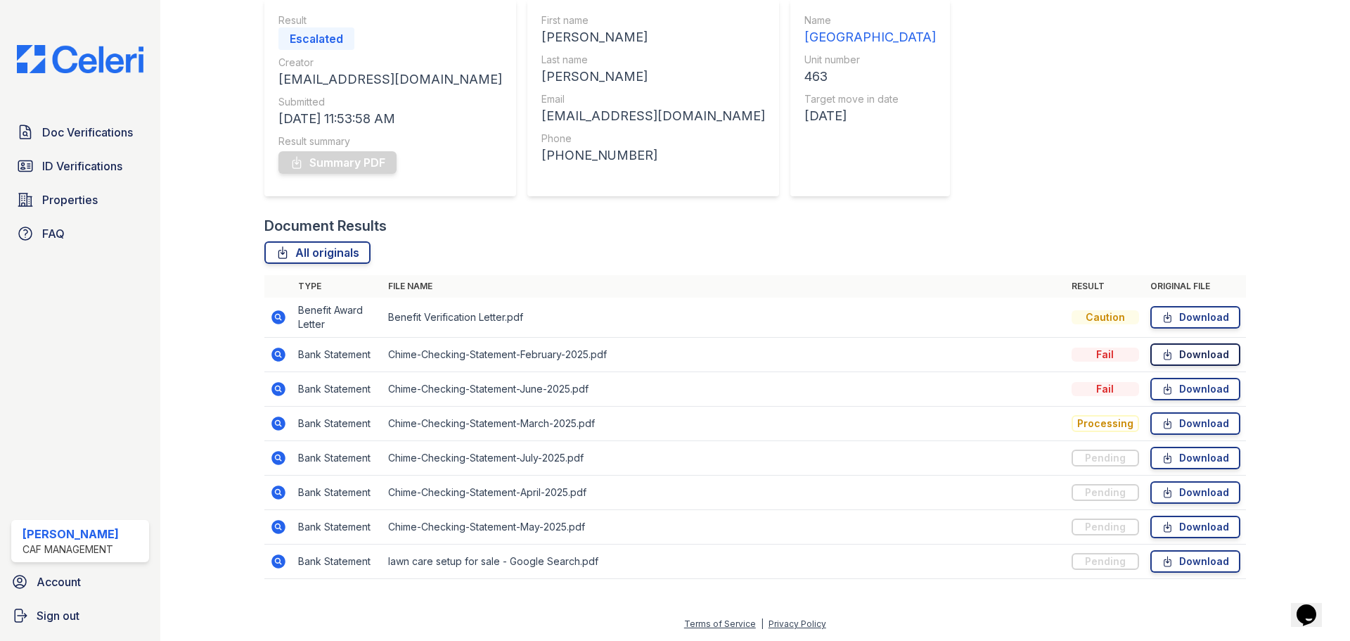
click at [1164, 352] on icon at bounding box center [1167, 355] width 7 height 10
click at [276, 560] on icon at bounding box center [278, 560] width 4 height 4
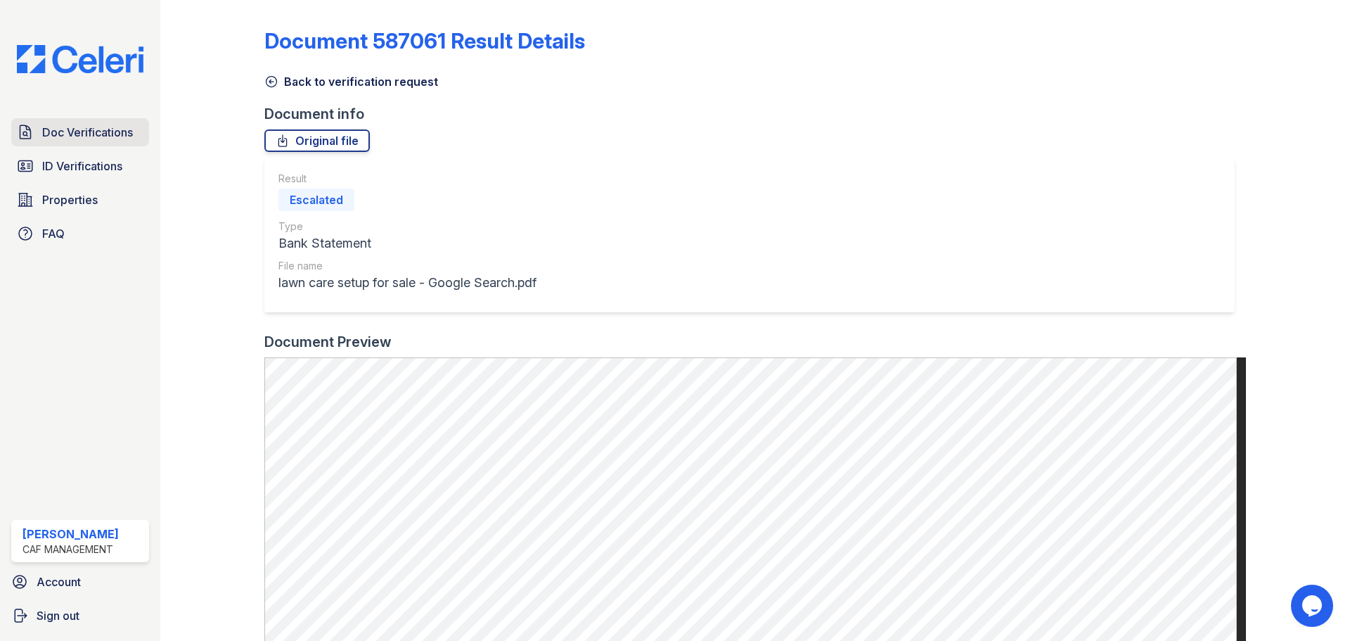
click at [80, 130] on span "Doc Verifications" at bounding box center [87, 132] width 91 height 17
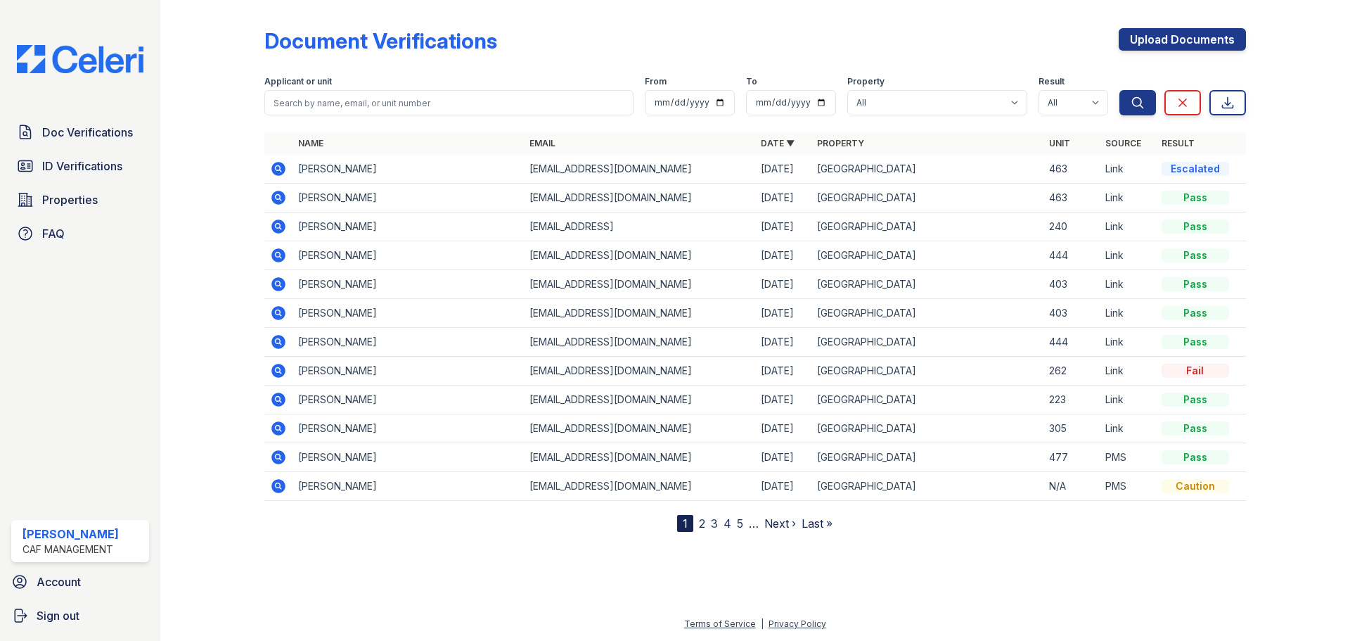
click at [283, 167] on icon at bounding box center [278, 169] width 14 height 14
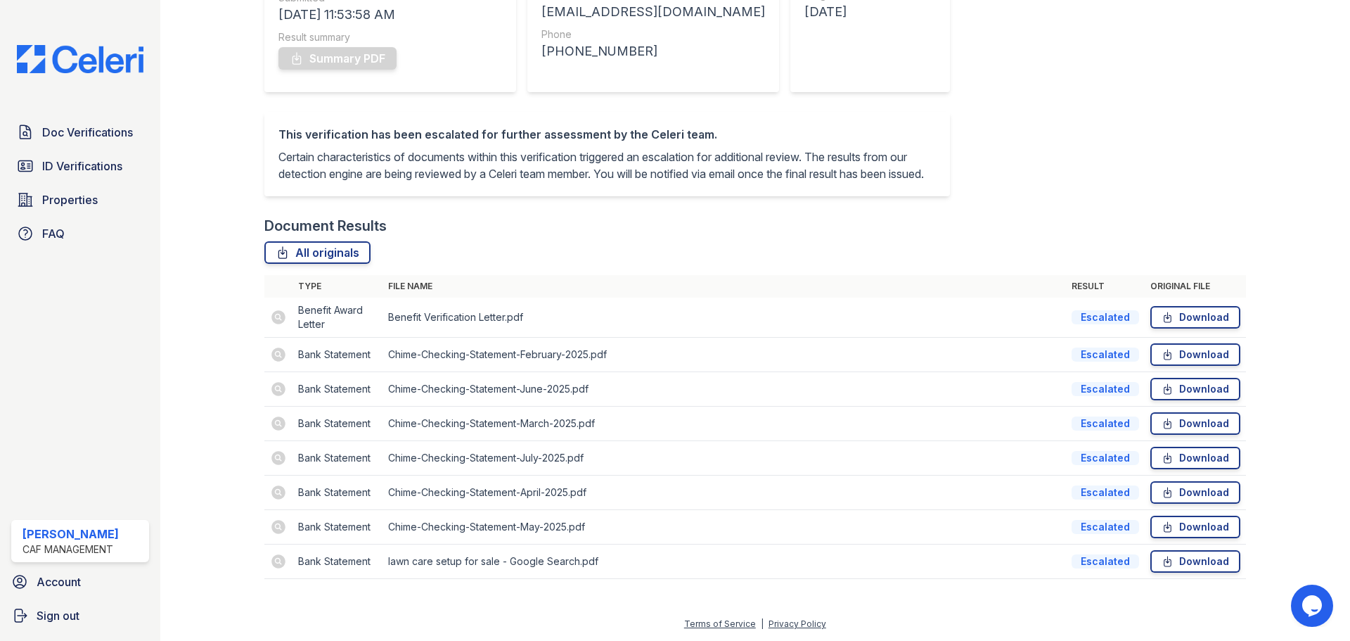
scroll to position [251, 0]
click at [1162, 319] on icon at bounding box center [1168, 317] width 12 height 14
